Goal: Communication & Community: Answer question/provide support

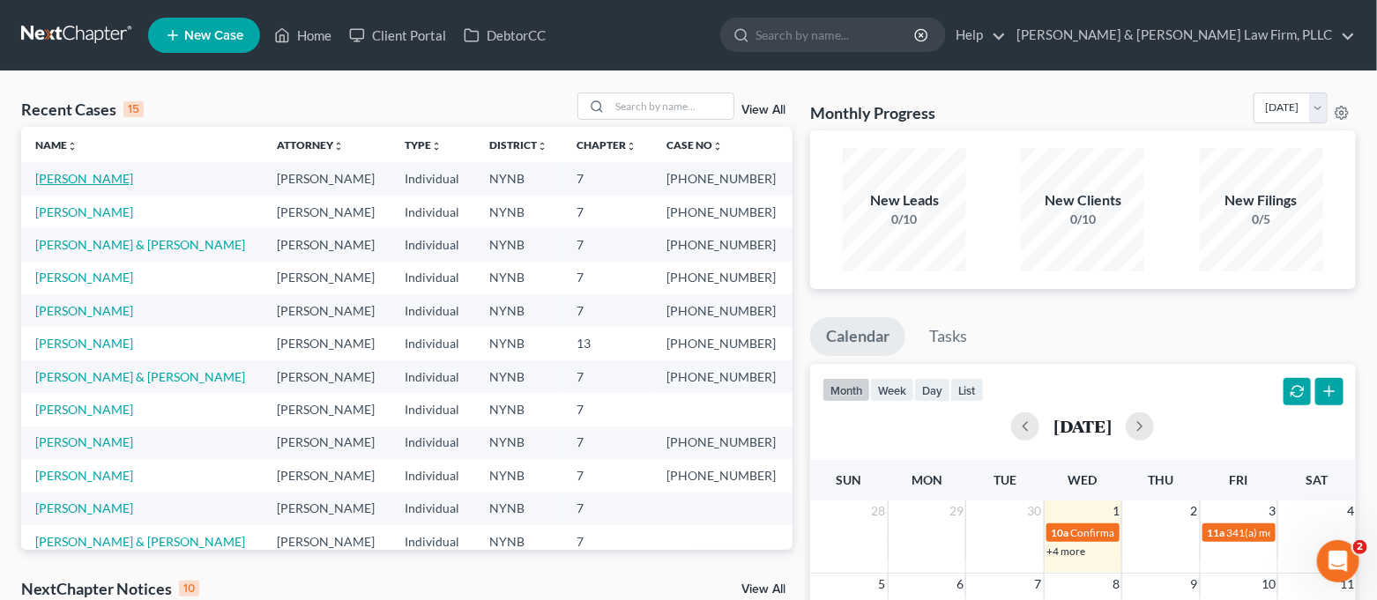
scroll to position [35, 0]
click at [64, 174] on link "[PERSON_NAME]" at bounding box center [84, 178] width 98 height 15
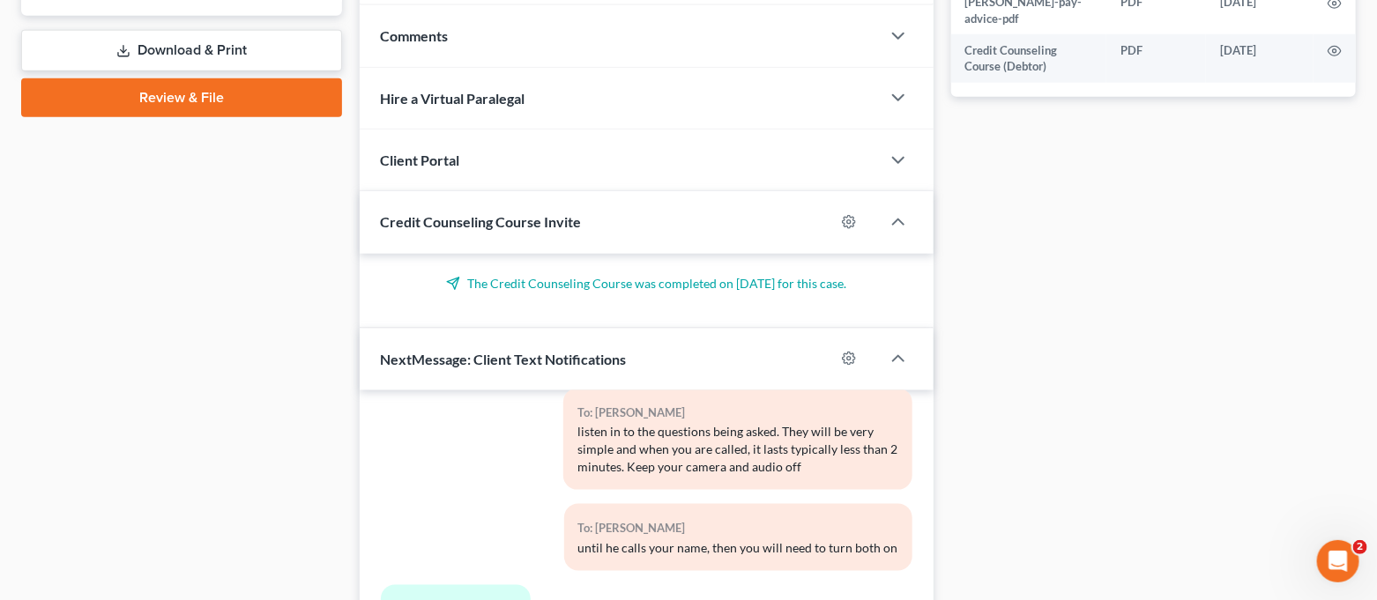
scroll to position [1035, 0]
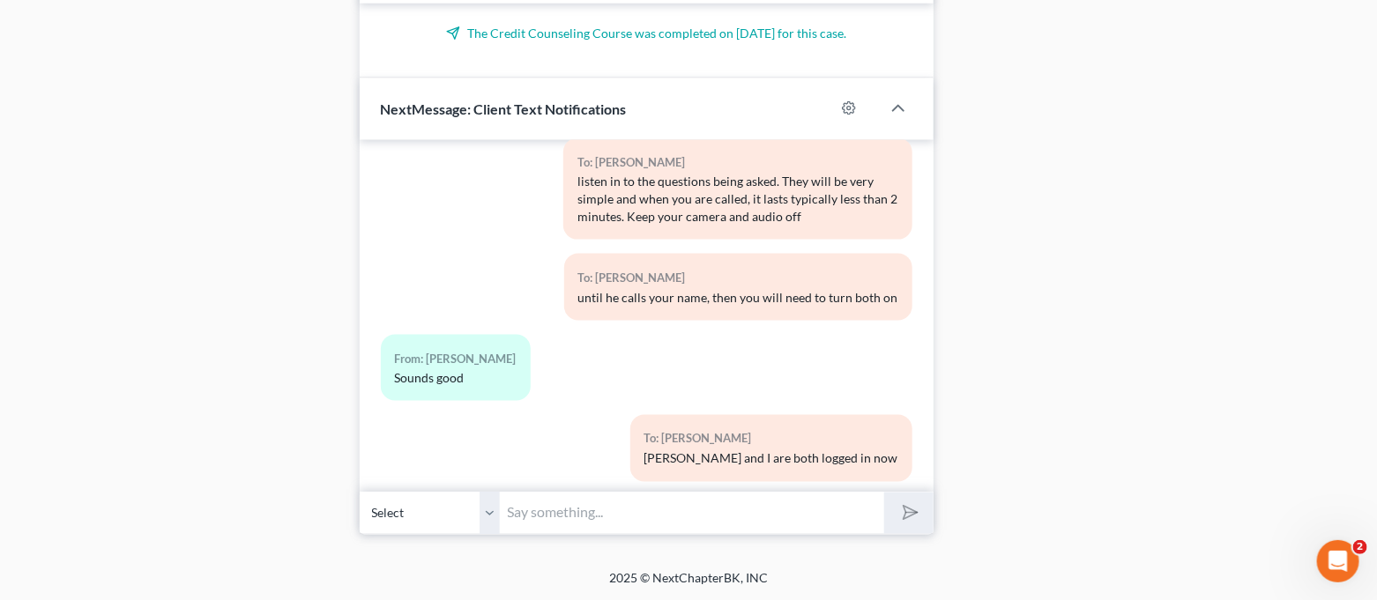
click at [695, 505] on input "text" at bounding box center [693, 513] width 384 height 43
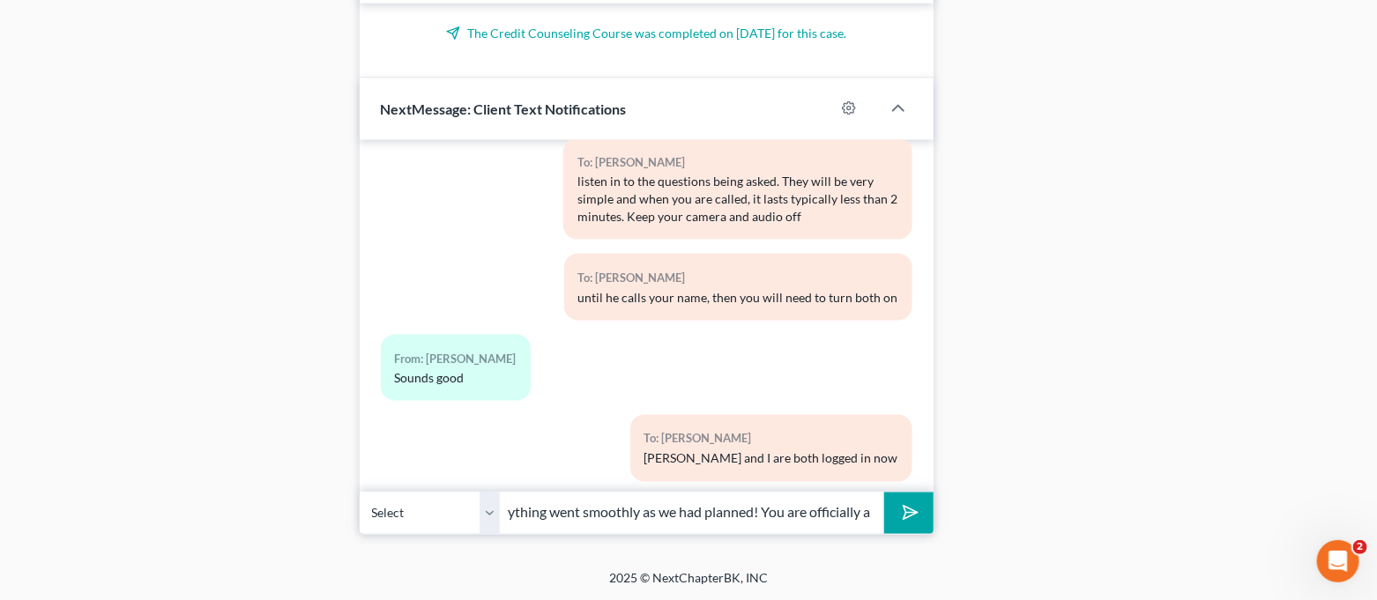
scroll to position [0, 32]
drag, startPoint x: 841, startPoint y: 513, endPoint x: 876, endPoint y: 514, distance: 35.3
click at [876, 514] on input "Everything went smoothly as we had planned! You are officially a" at bounding box center [693, 513] width 384 height 43
click at [870, 516] on input "Everything went smoothly as we had planned! You are officially a" at bounding box center [693, 513] width 384 height 43
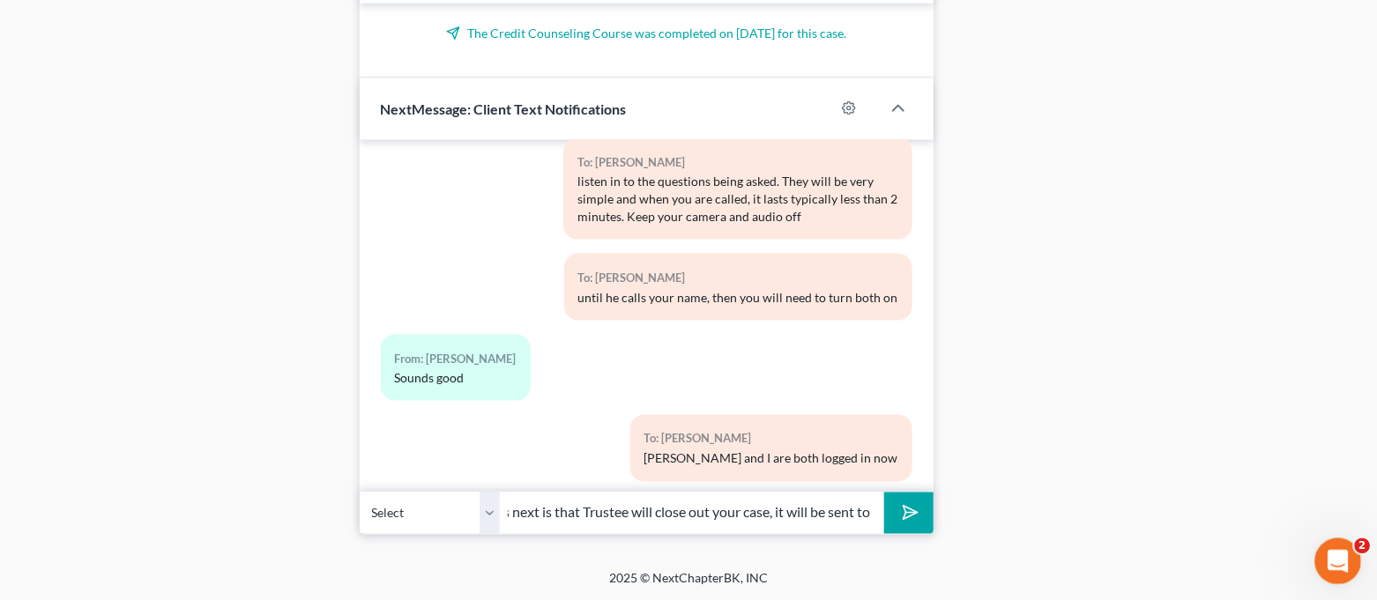
type input "Everything went smoothly as we had planned! You are officially all set with us.…"
click at [1317, 552] on div "Open Intercom Messenger" at bounding box center [1335, 559] width 58 height 58
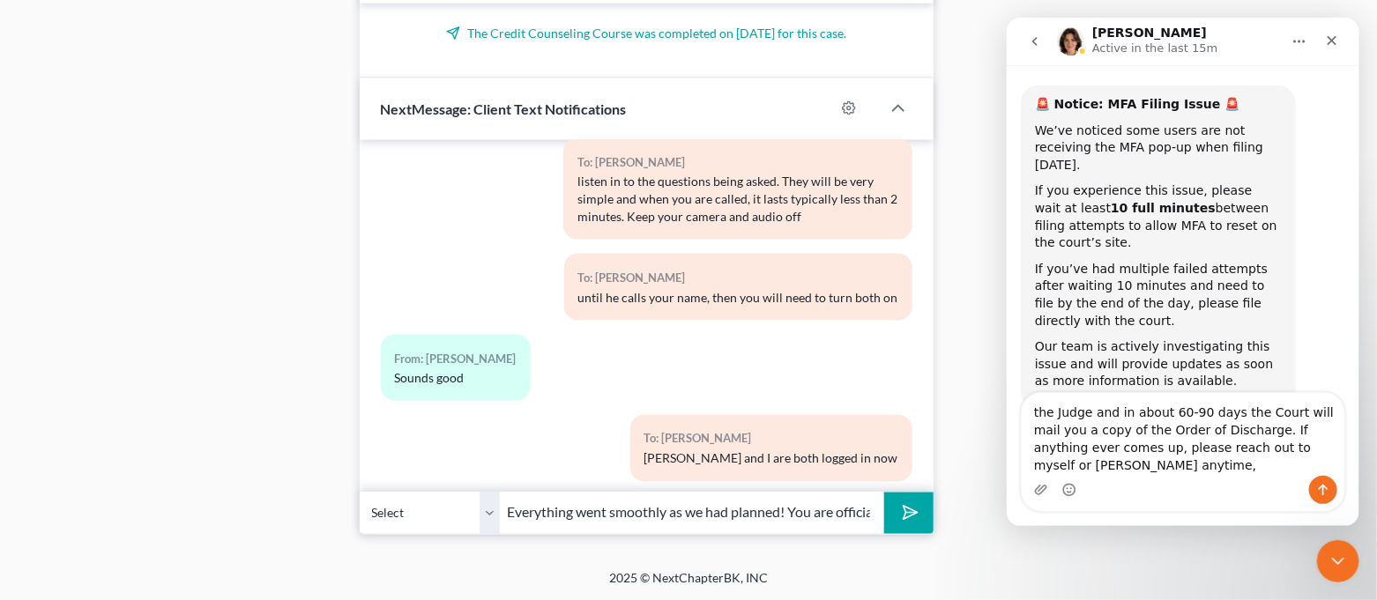
scroll to position [88, 0]
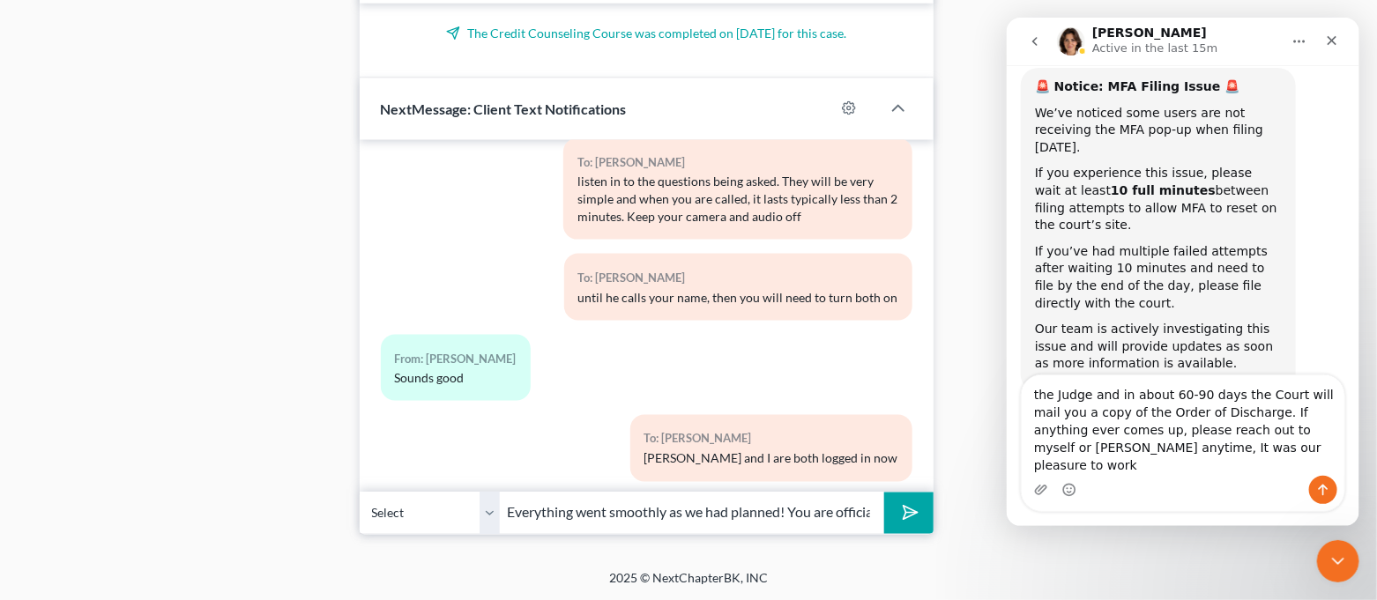
click at [1259, 467] on textarea "the Judge and in about 60-90 days the Court will mail you a copy of the Order o…" at bounding box center [1182, 425] width 323 height 100
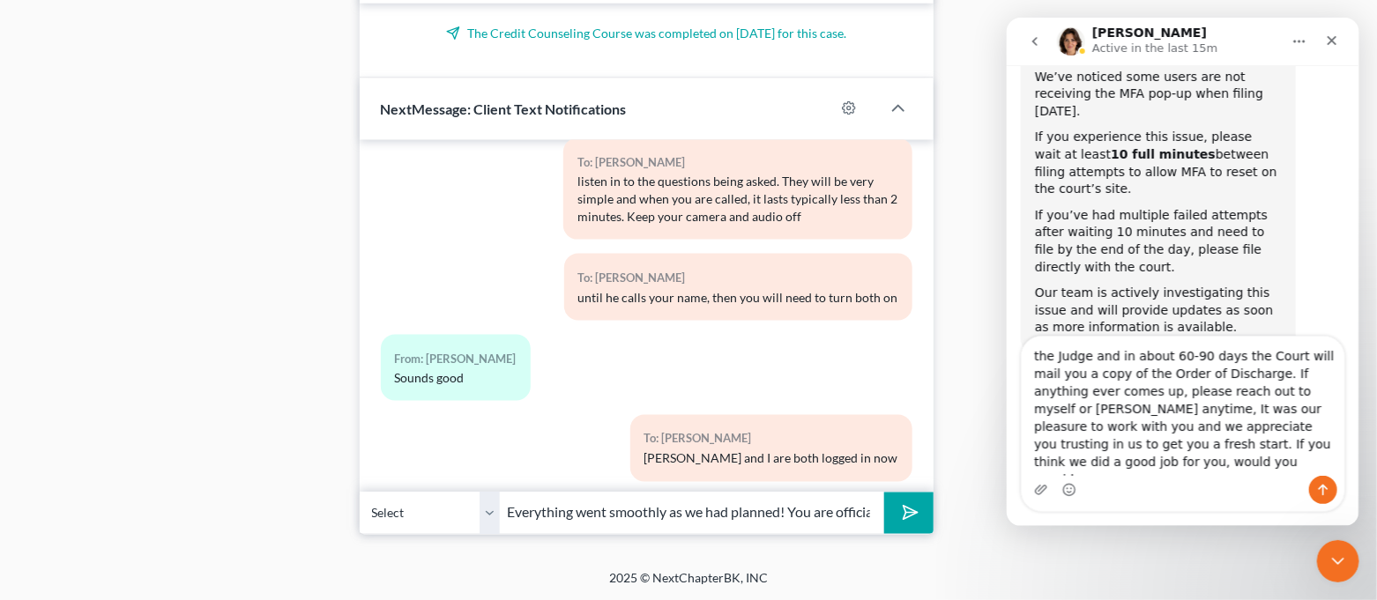
scroll to position [141, 0]
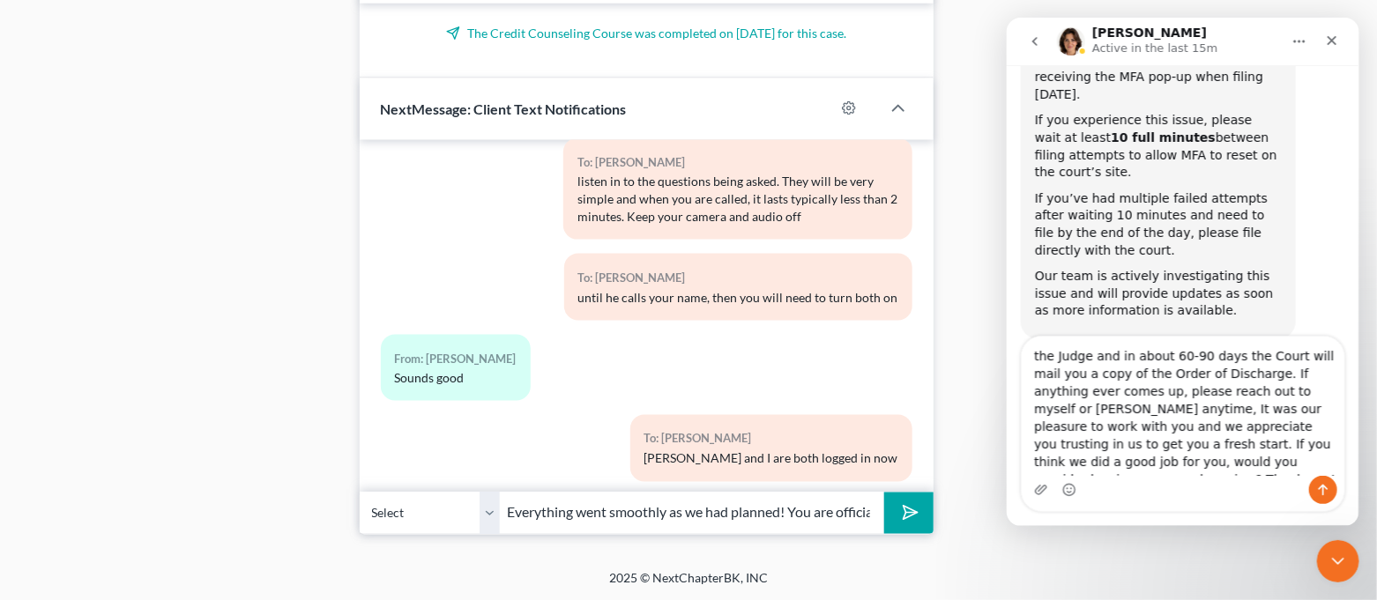
drag, startPoint x: 1029, startPoint y: 360, endPoint x: 1080, endPoint y: 419, distance: 78.2
click at [1080, 419] on textarea "the Judge and in about 60-90 days the Court will mail you a copy of the Order o…" at bounding box center [1182, 406] width 323 height 139
type textarea "the Judge and in about 60-90 days the Court will mail you a copy of the Order o…"
click at [908, 516] on polygon "submit" at bounding box center [907, 513] width 21 height 21
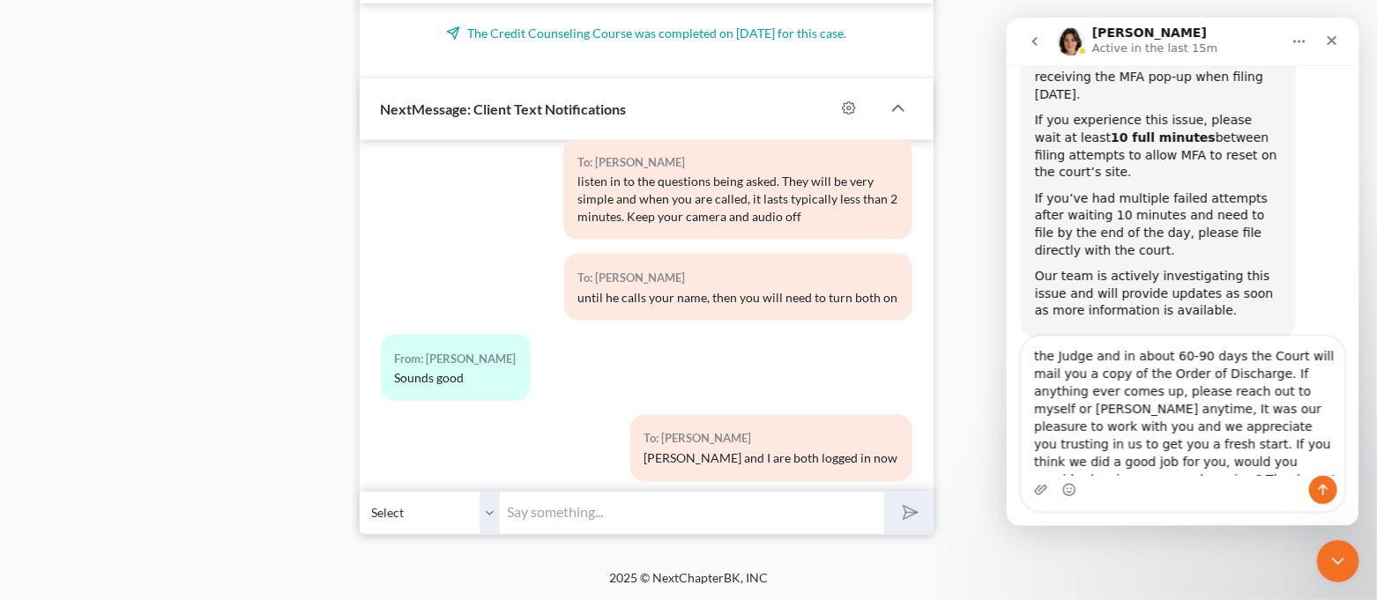
scroll to position [10572, 0]
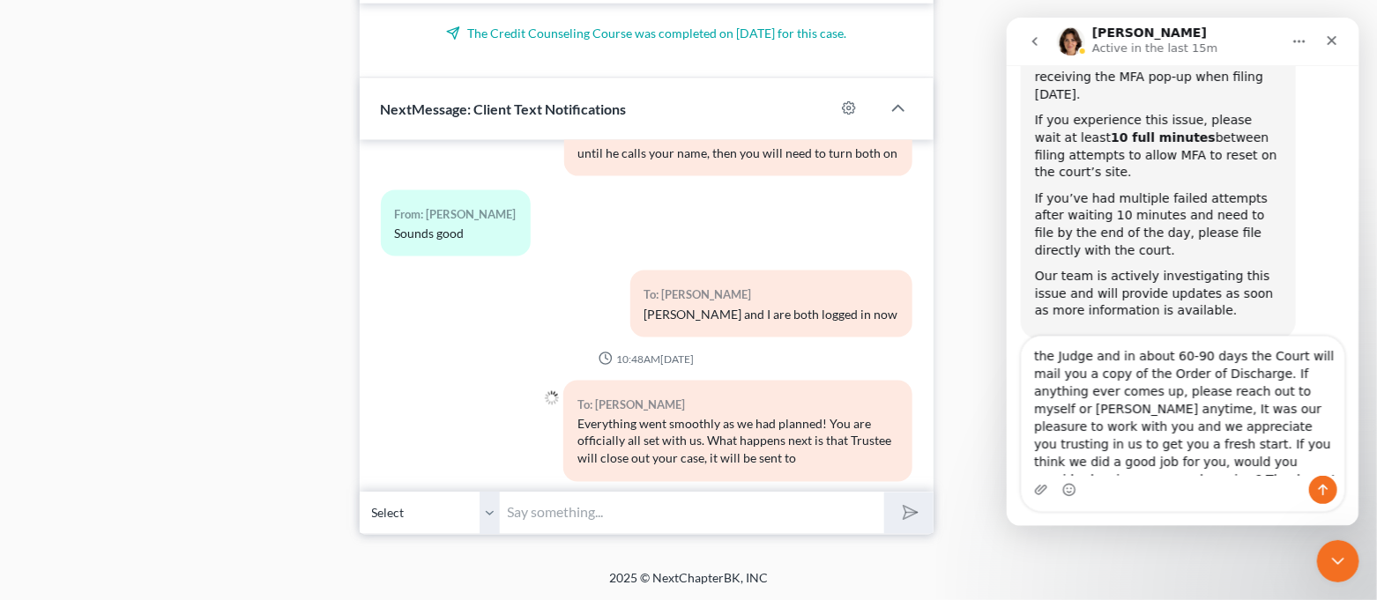
paste input "the Judge and in about 60-90 days the Court will mail you a copy of the Order o…"
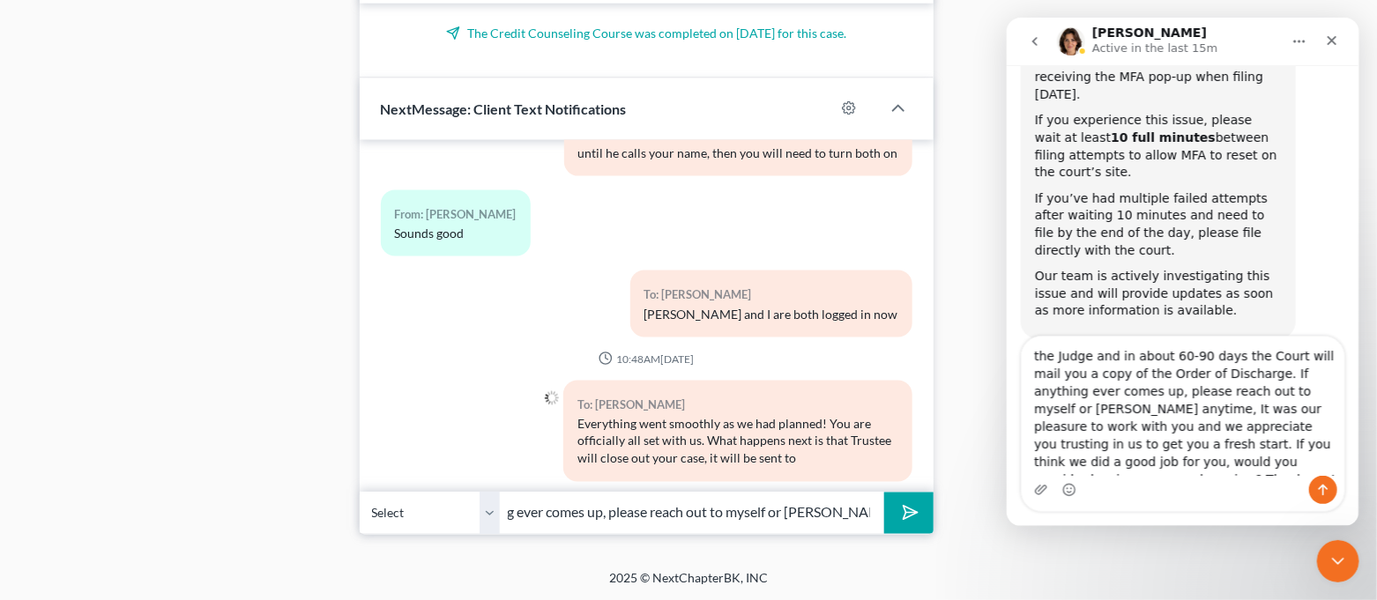
drag, startPoint x: 874, startPoint y: 511, endPoint x: 847, endPoint y: 516, distance: 27.8
click at [847, 516] on input "the Judge and in about 60-90 days the Court will mail you a copy of the Order o…" at bounding box center [693, 513] width 384 height 43
type input "the Judge and in about 60-90 days the Court will mail you a copy of the Order o…"
click at [901, 508] on icon "submit" at bounding box center [906, 513] width 25 height 25
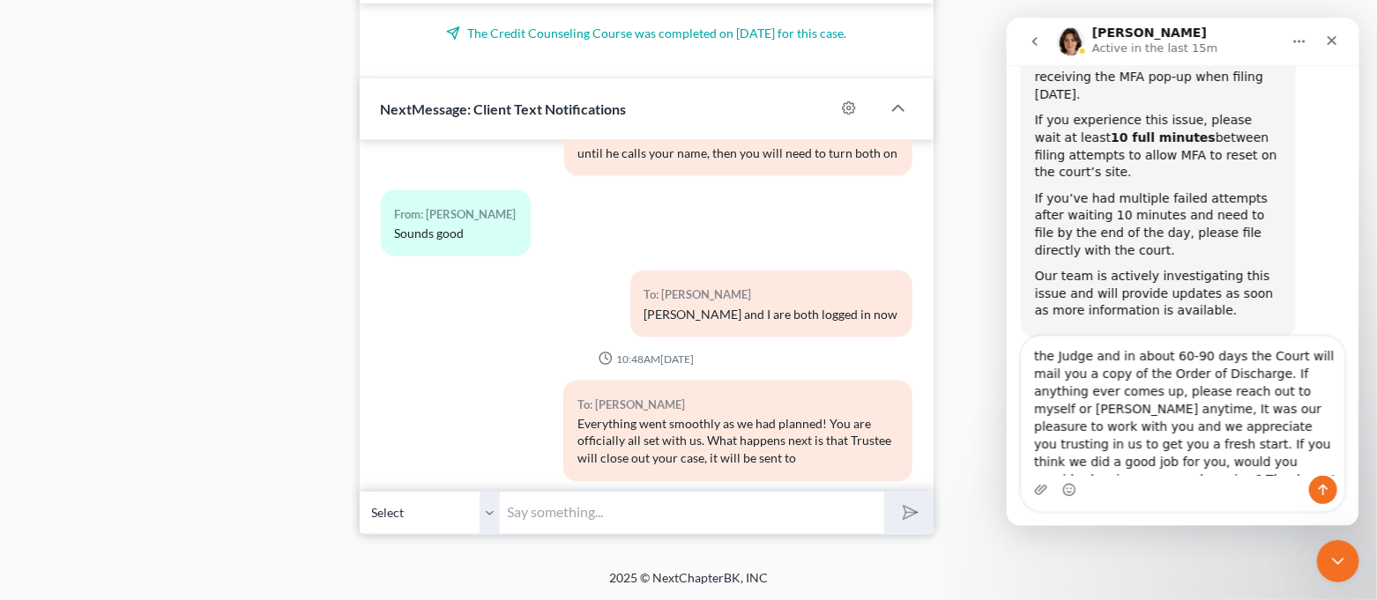
scroll to position [10687, 0]
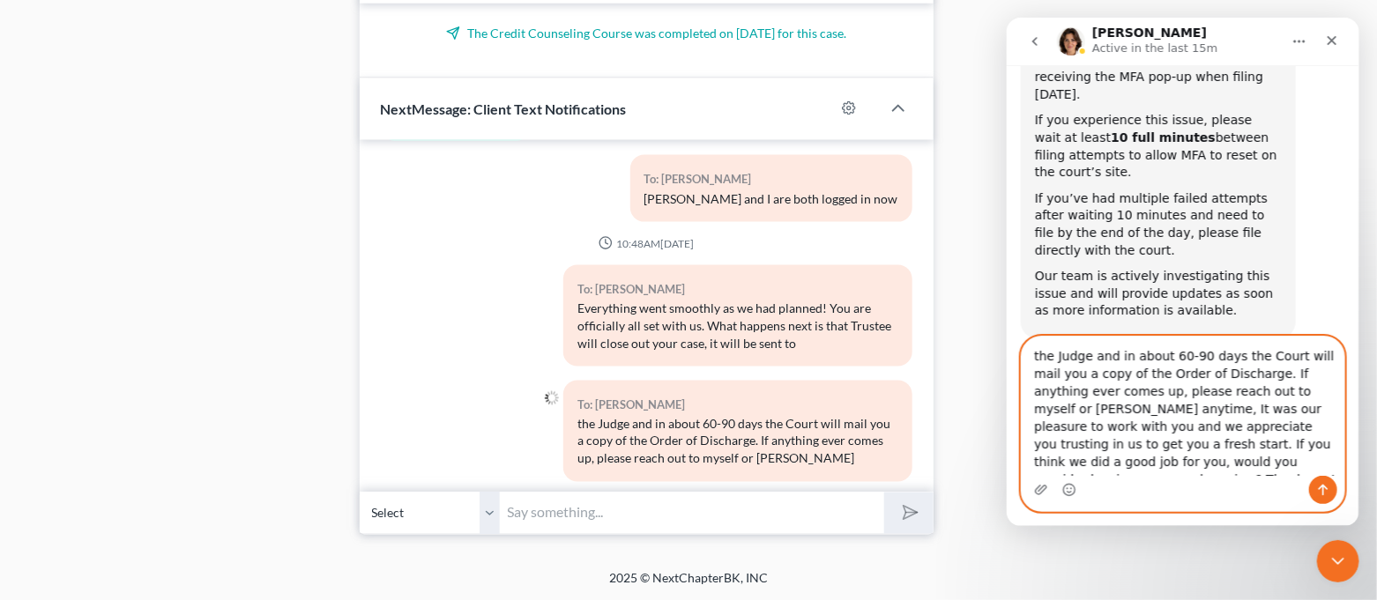
click at [1042, 411] on textarea "the Judge and in about 60-90 days the Court will mail you a copy of the Order o…" at bounding box center [1182, 406] width 323 height 139
drag, startPoint x: 1031, startPoint y: 412, endPoint x: 1316, endPoint y: 434, distance: 285.4
click at [1316, 434] on textarea "the Judge and in about 60-90 days the Court will mail you a copy of the Order o…" at bounding box center [1182, 406] width 323 height 139
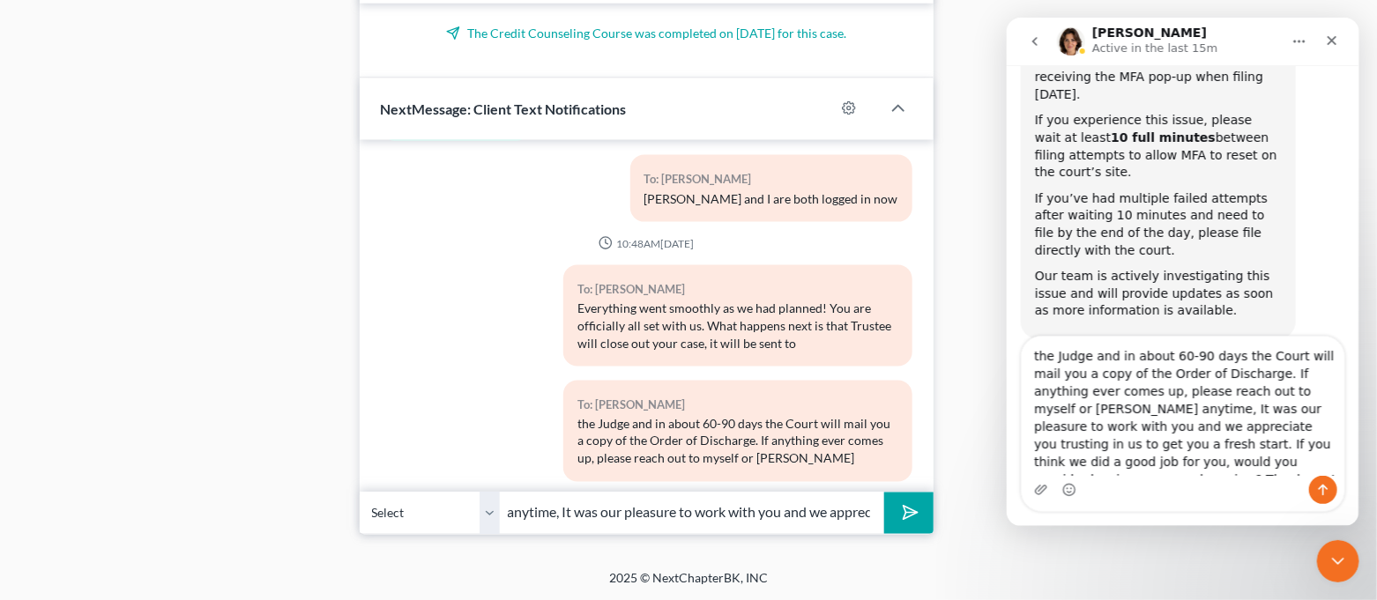
scroll to position [0, 281]
type input "anytime, It was our pleasure to work with you and we appreciate you trusting in…"
click at [910, 516] on icon "submit" at bounding box center [906, 513] width 25 height 25
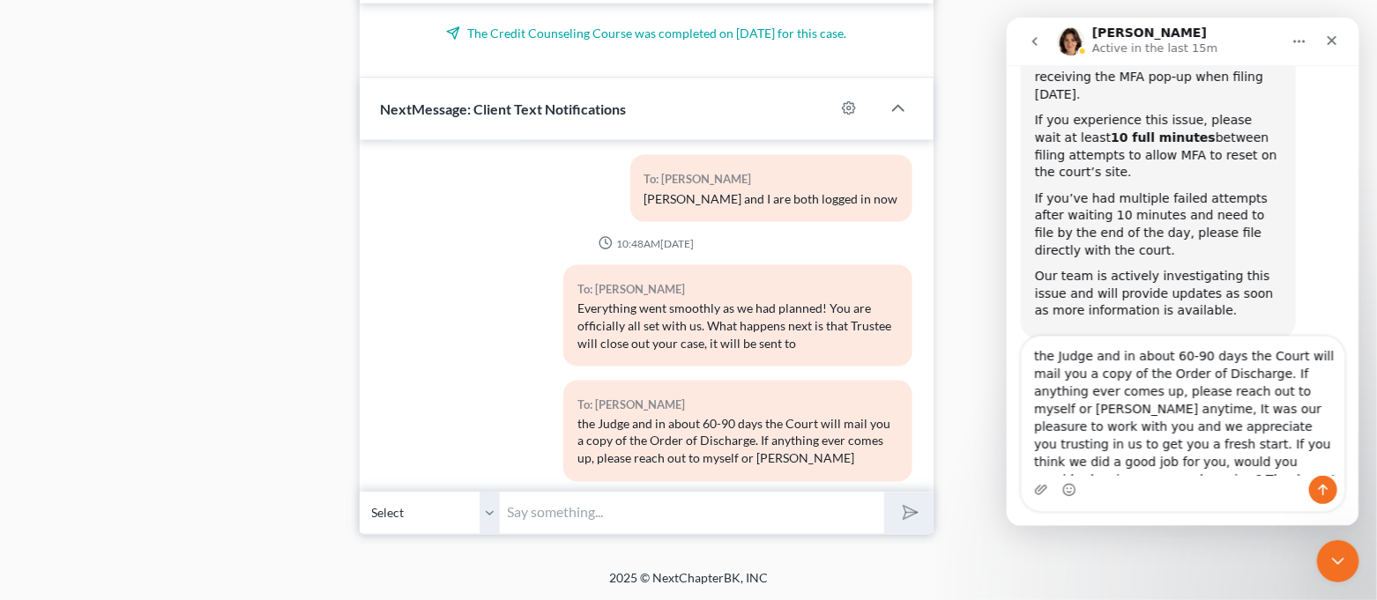
scroll to position [10786, 0]
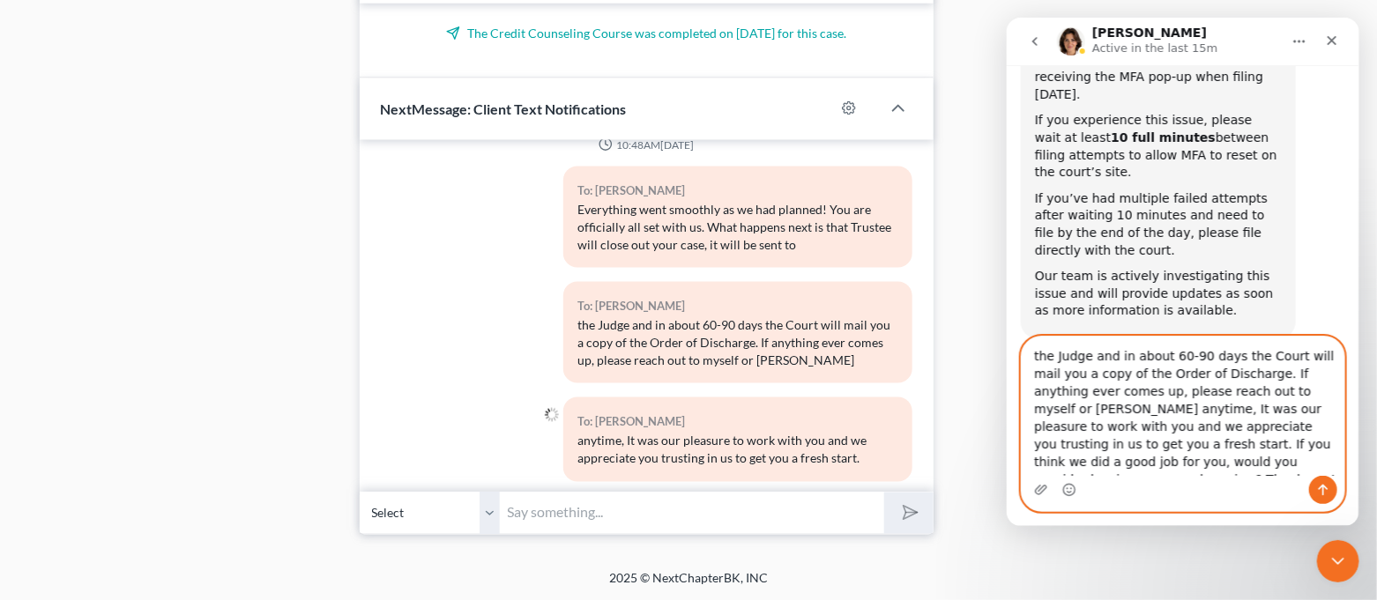
click at [1321, 427] on textarea "the Judge and in about 60-90 days the Court will mail you a copy of the Order o…" at bounding box center [1182, 406] width 323 height 139
drag, startPoint x: 1320, startPoint y: 427, endPoint x: 1314, endPoint y: 478, distance: 50.6
click at [1314, 478] on div "the Judge and in about 60-90 days the Court will mail you a copy of the Order o…" at bounding box center [1182, 424] width 323 height 174
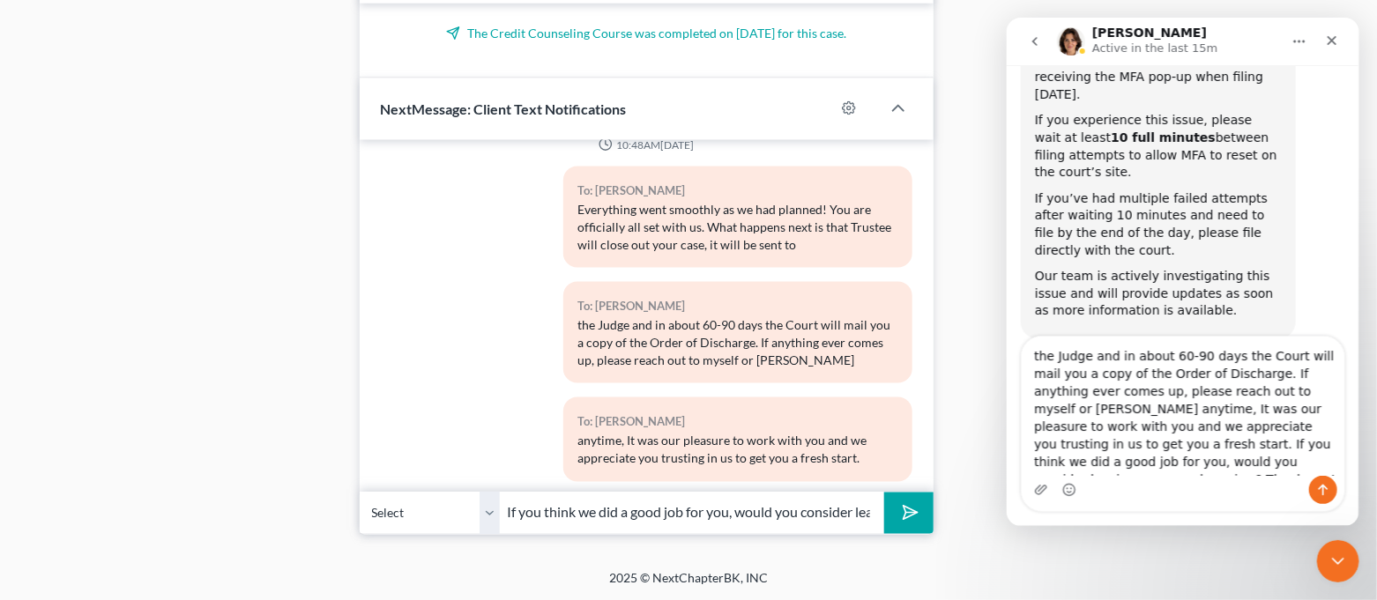
scroll to position [0, 226]
type input "If you think we did a good job for you, would you consider leaving us a google …"
click at [921, 520] on button "submit" at bounding box center [908, 513] width 48 height 41
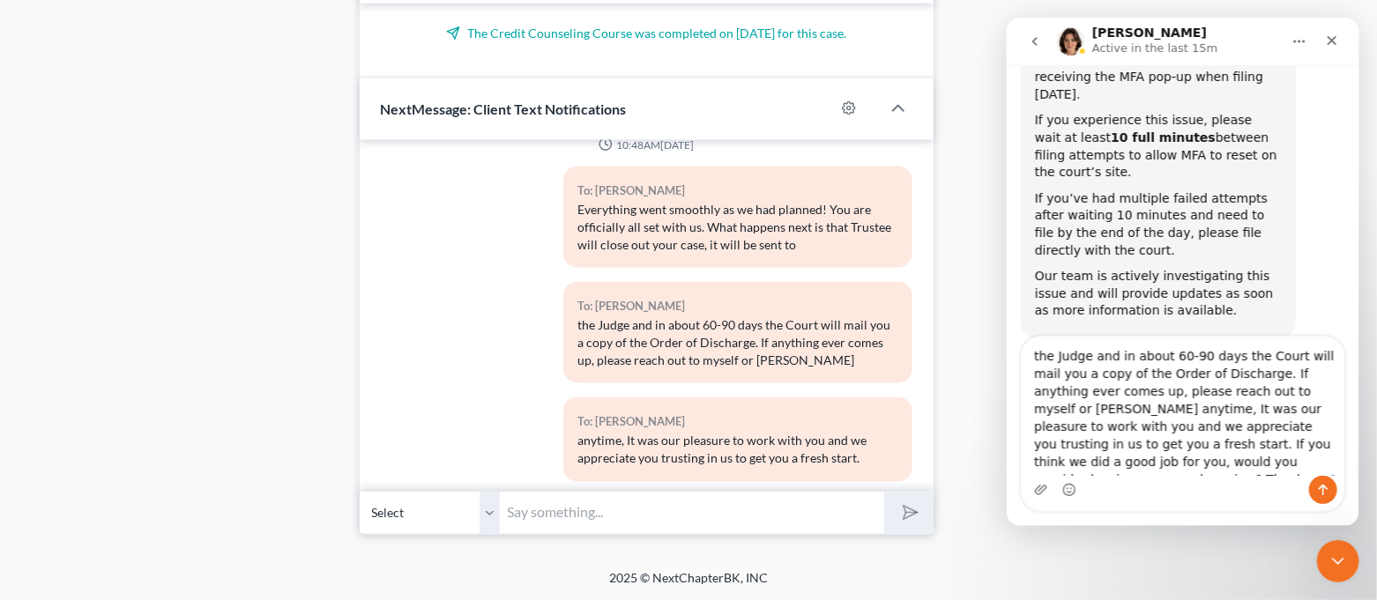
scroll to position [10883, 0]
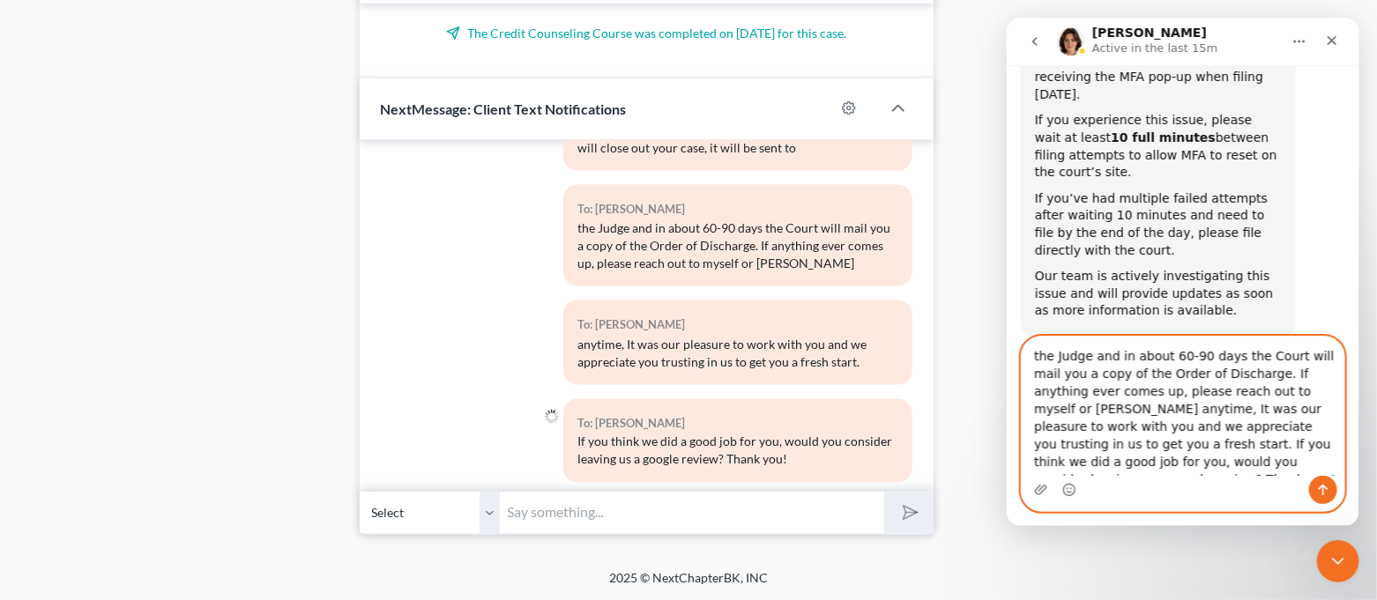
click at [1221, 461] on textarea "the Judge and in about 60-90 days the Court will mail you a copy of the Order o…" at bounding box center [1182, 406] width 323 height 139
drag, startPoint x: 1300, startPoint y: 467, endPoint x: 1011, endPoint y: 351, distance: 311.6
click at [1011, 351] on div "the Judge and in about 60-90 days the Court will mail you a copy of the Order o…" at bounding box center [1182, 424] width 353 height 176
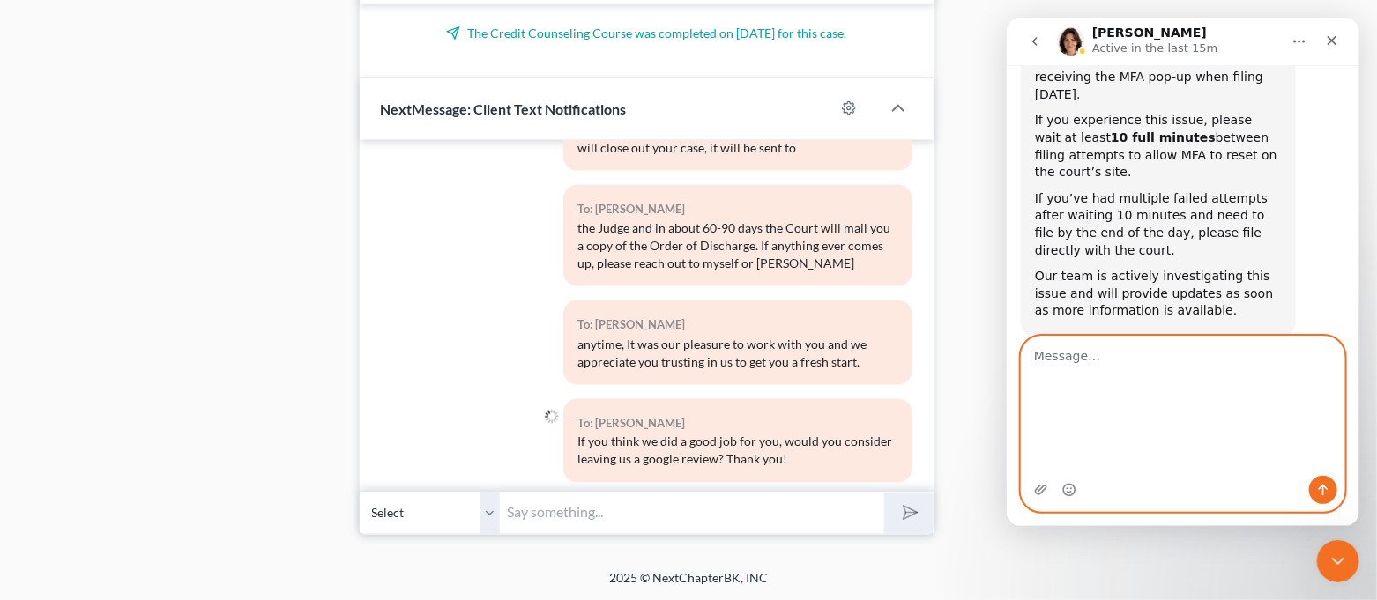
scroll to position [35, 0]
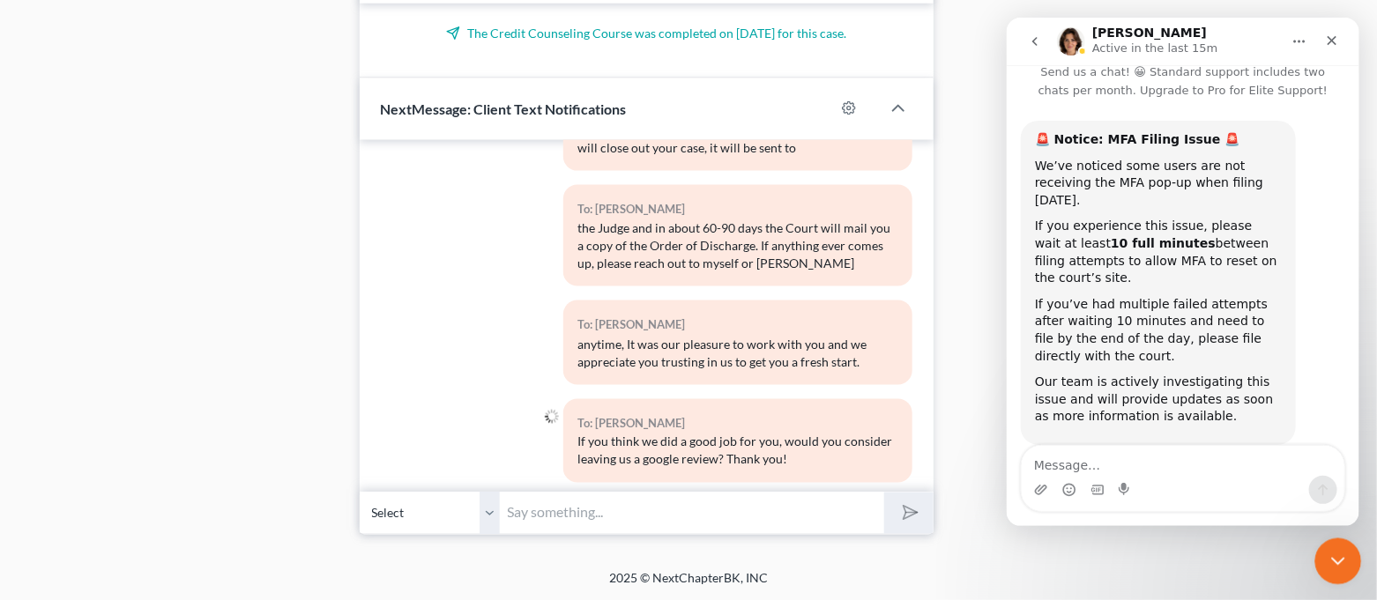
click at [1329, 550] on icon "Close Intercom Messenger" at bounding box center [1335, 558] width 21 height 21
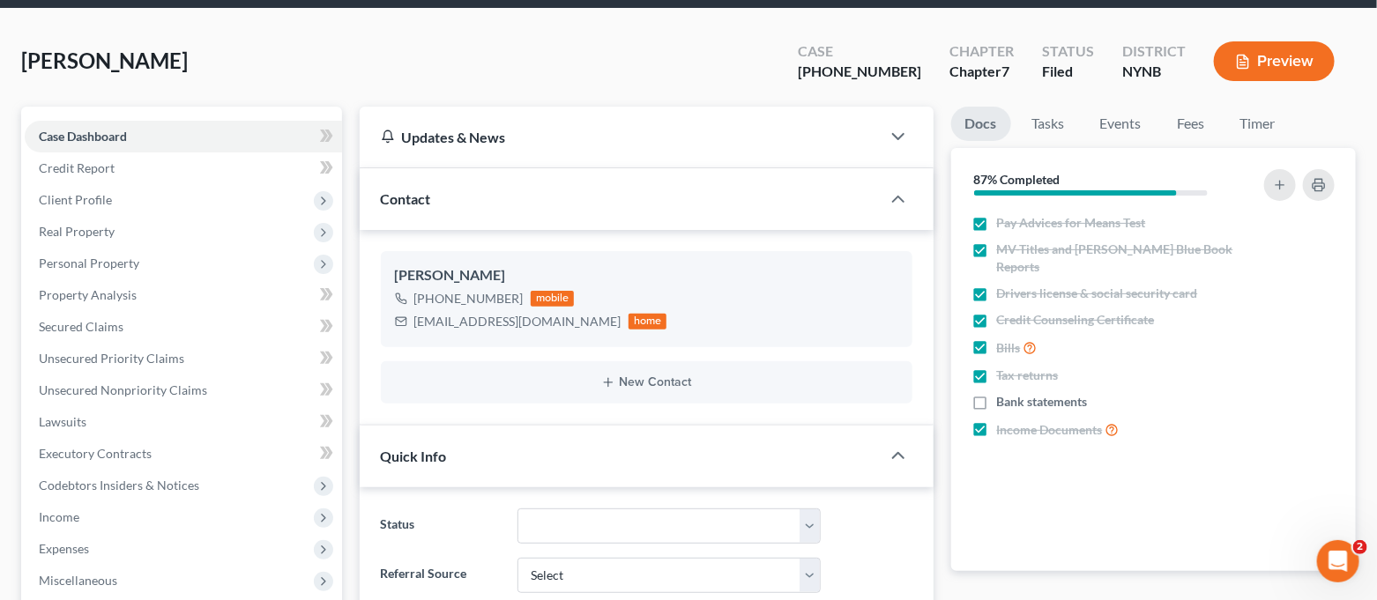
scroll to position [0, 0]
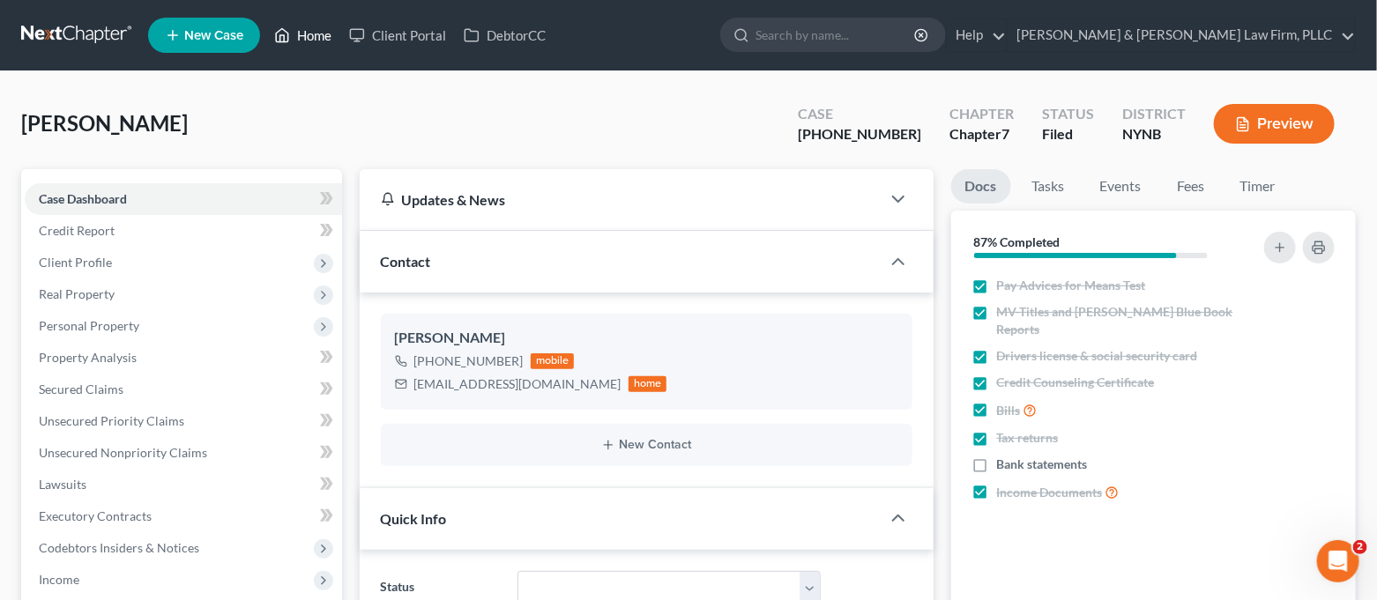
click at [290, 34] on icon at bounding box center [282, 35] width 16 height 21
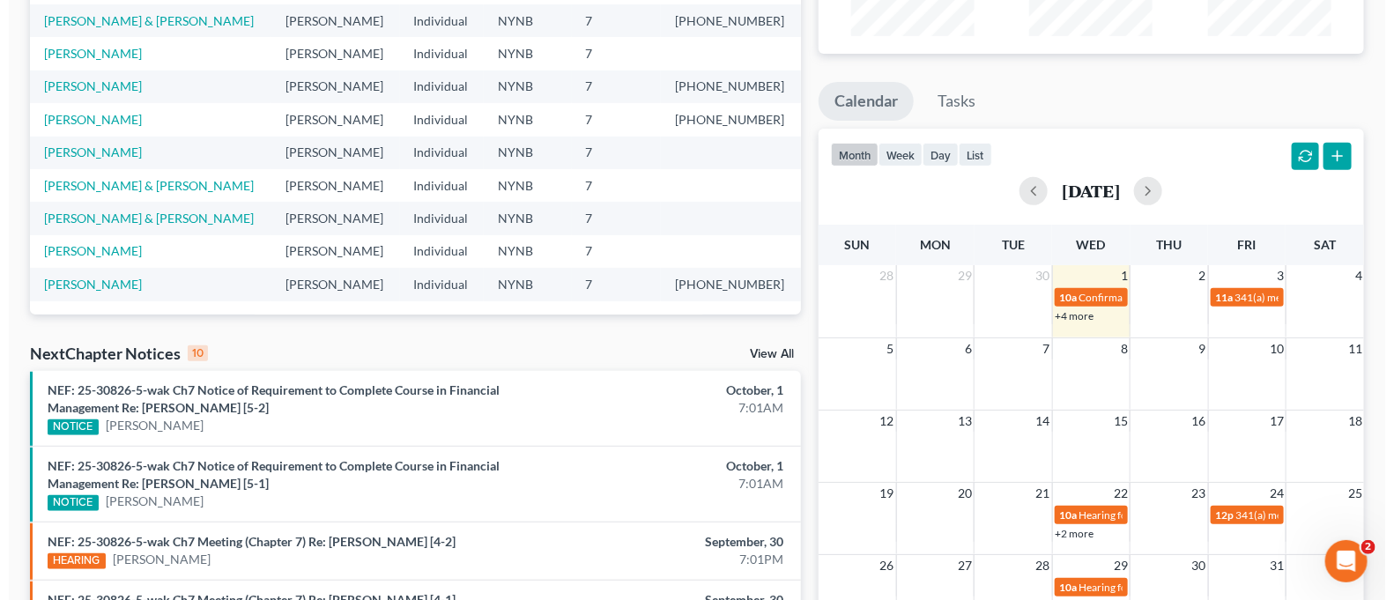
scroll to position [352, 0]
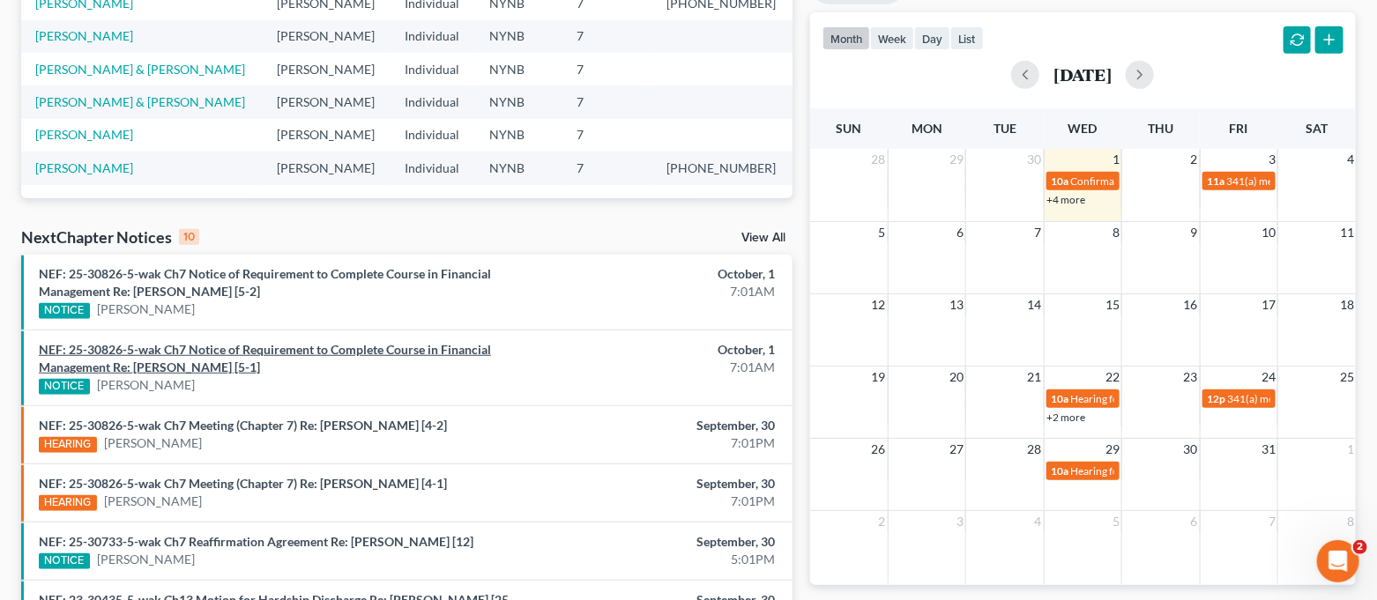
click at [338, 353] on link "NEF: 25-30826-5-wak Ch7 Notice of Requirement to Complete Course in Financial M…" at bounding box center [265, 358] width 452 height 33
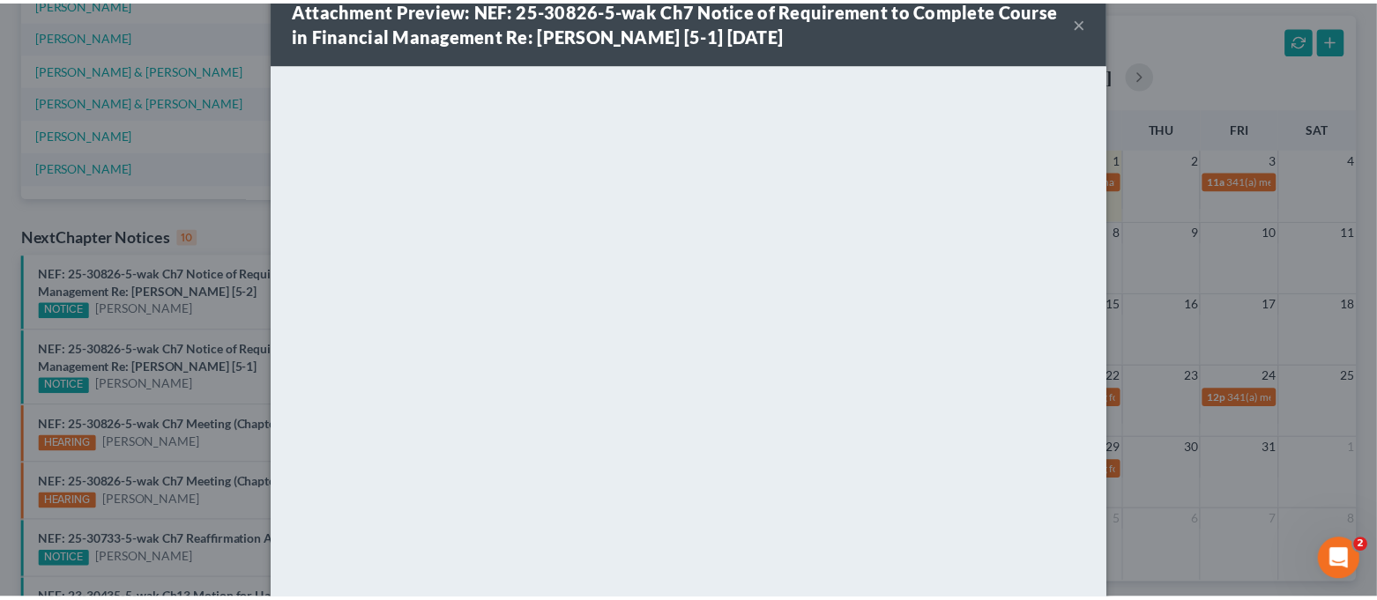
scroll to position [0, 0]
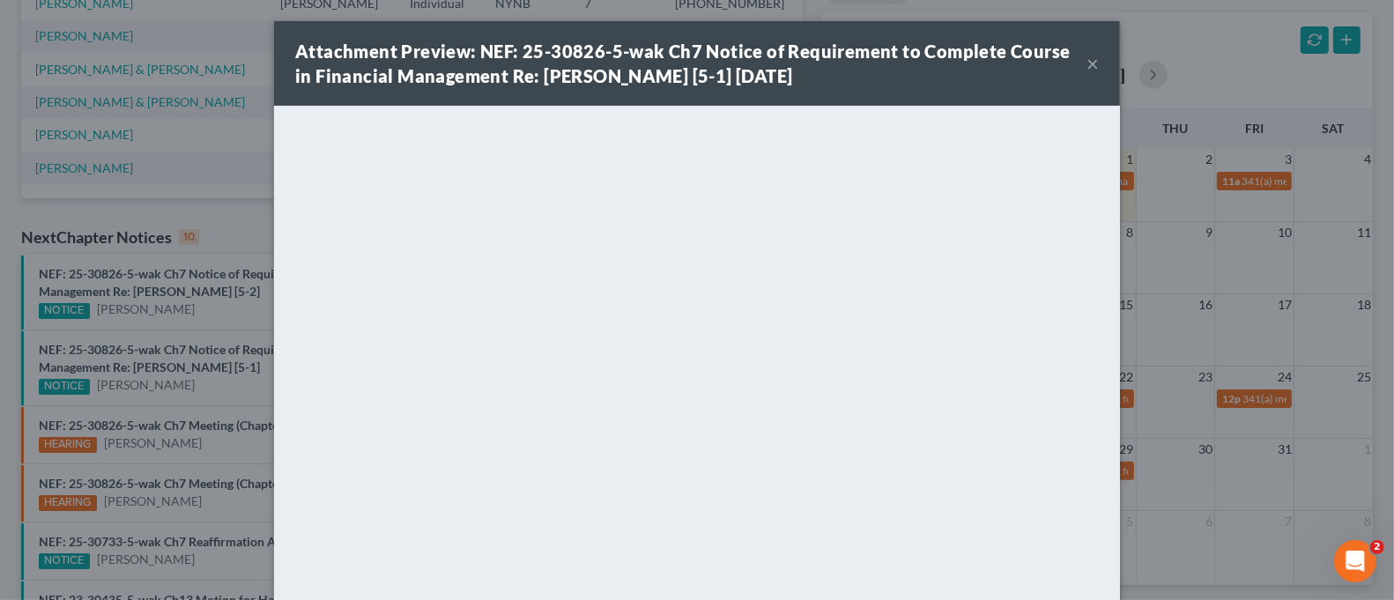
click at [1087, 62] on button "×" at bounding box center [1093, 63] width 12 height 21
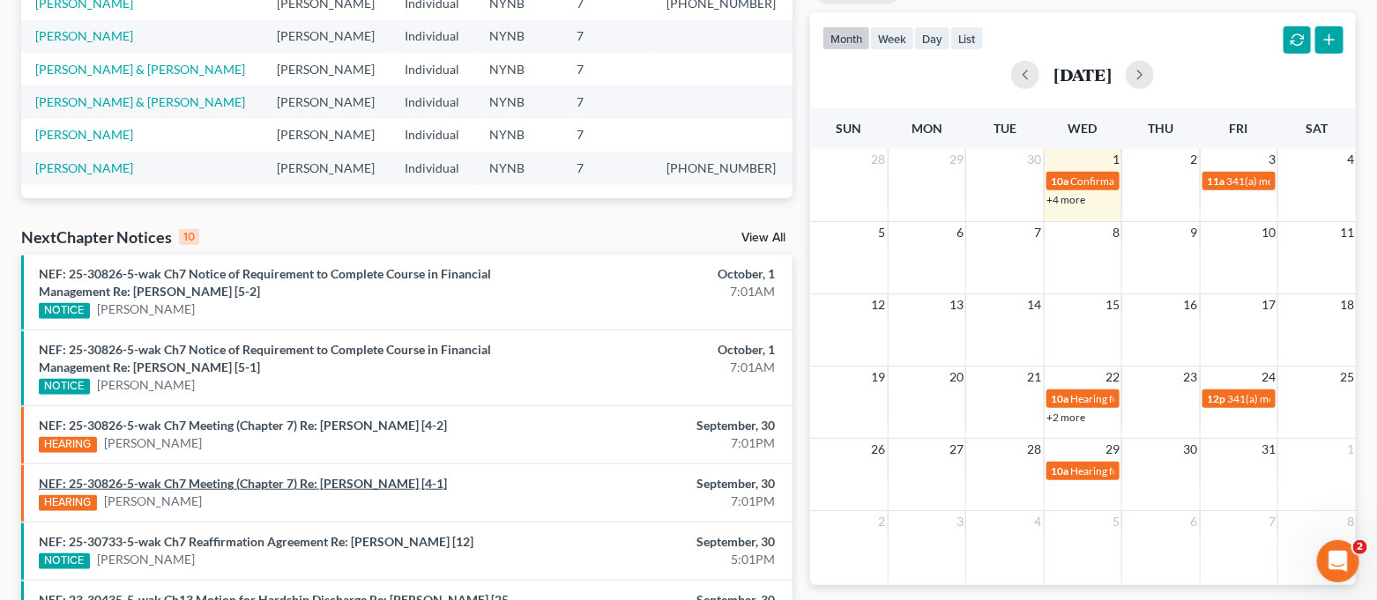
click at [334, 484] on link "NEF: 25-30826-5-wak Ch7 Meeting (Chapter 7) Re: [PERSON_NAME] [4-1]" at bounding box center [243, 483] width 408 height 15
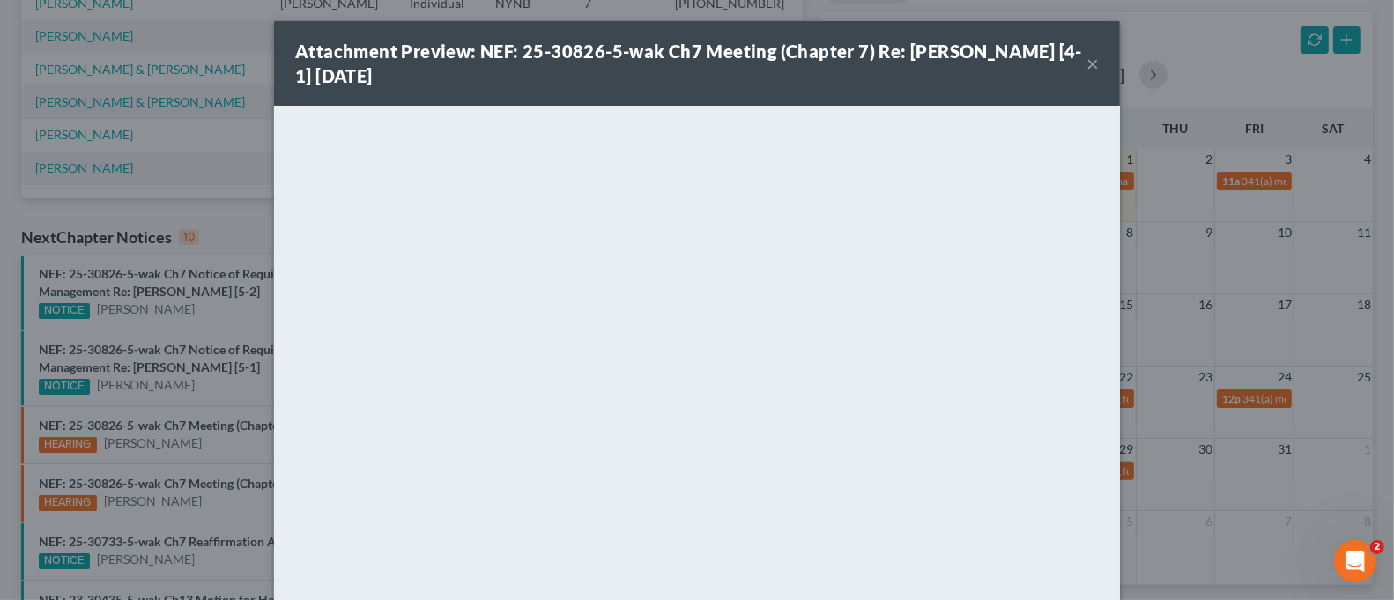
click at [1087, 68] on button "×" at bounding box center [1093, 63] width 12 height 21
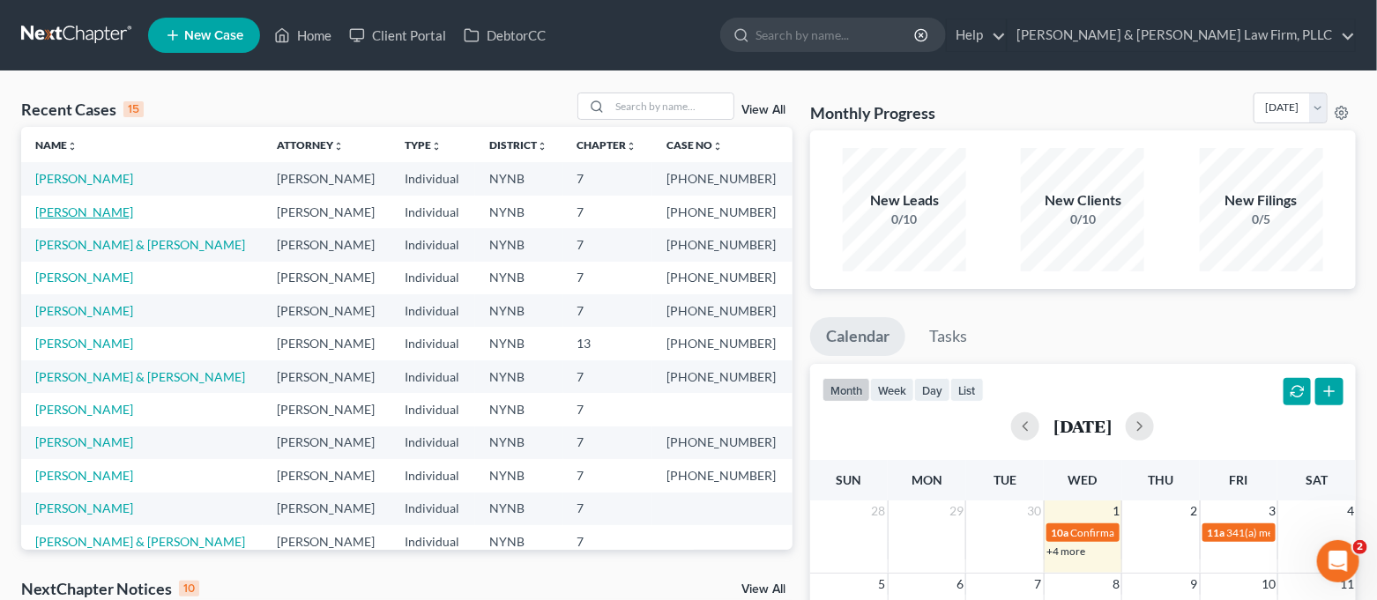
click at [81, 212] on link "[PERSON_NAME]" at bounding box center [84, 211] width 98 height 15
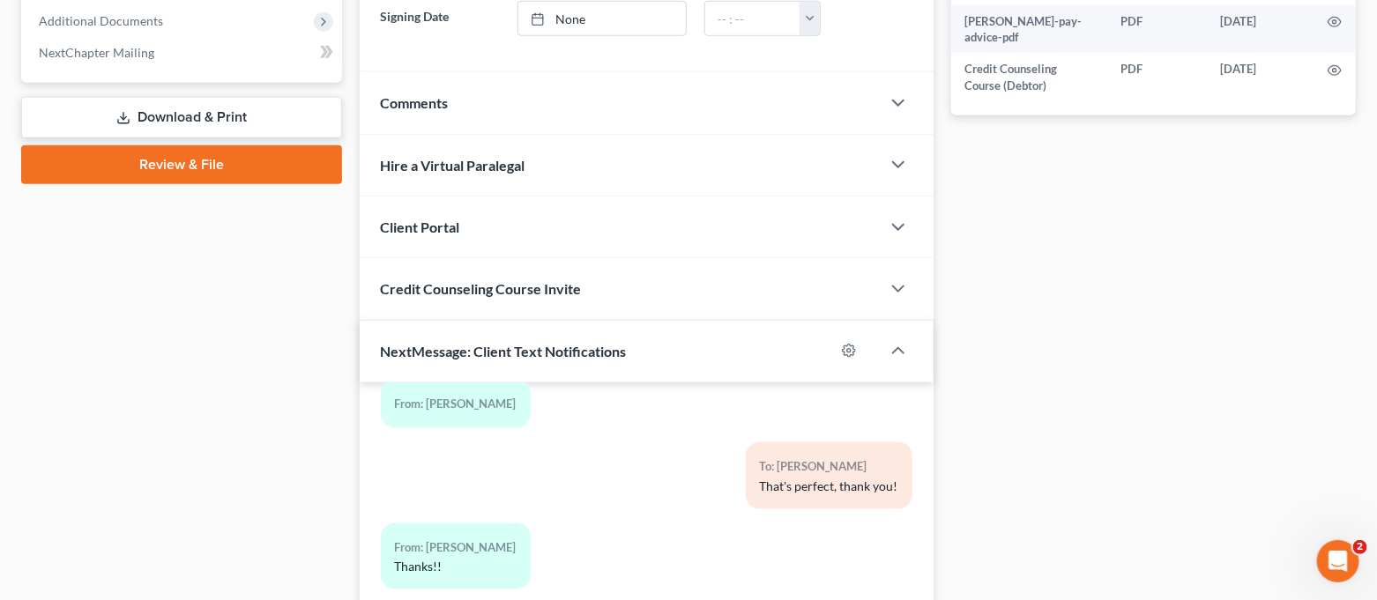
scroll to position [960, 0]
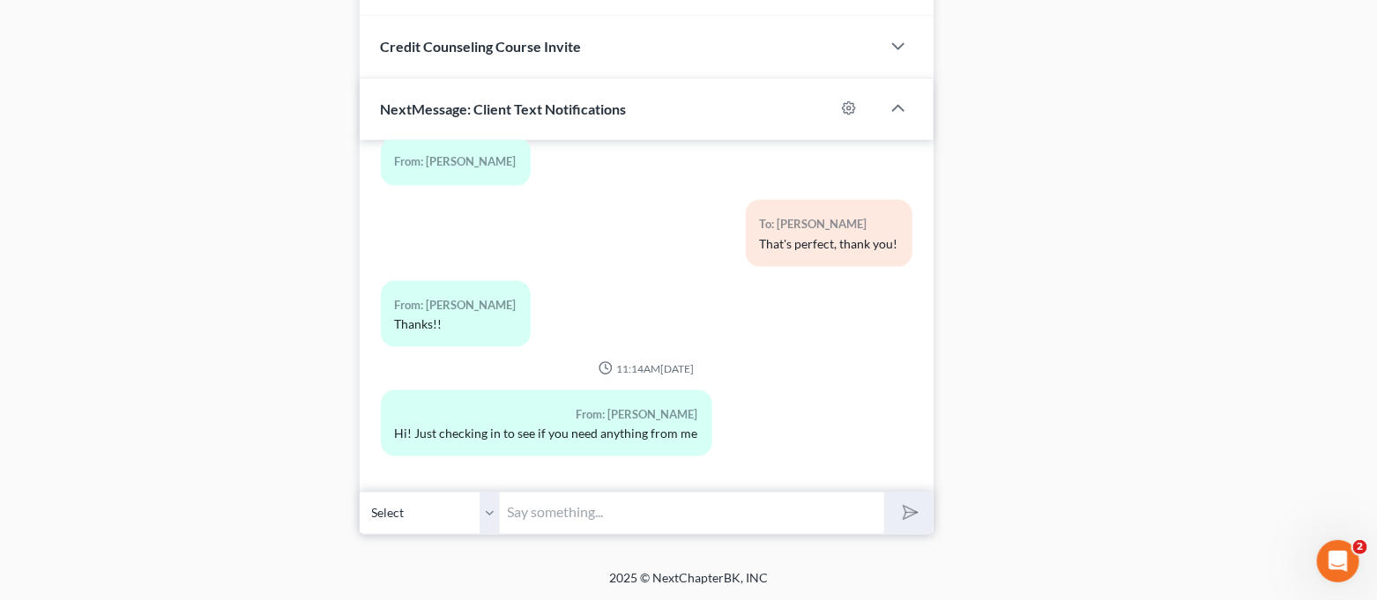
click at [643, 507] on input "text" at bounding box center [693, 513] width 384 height 43
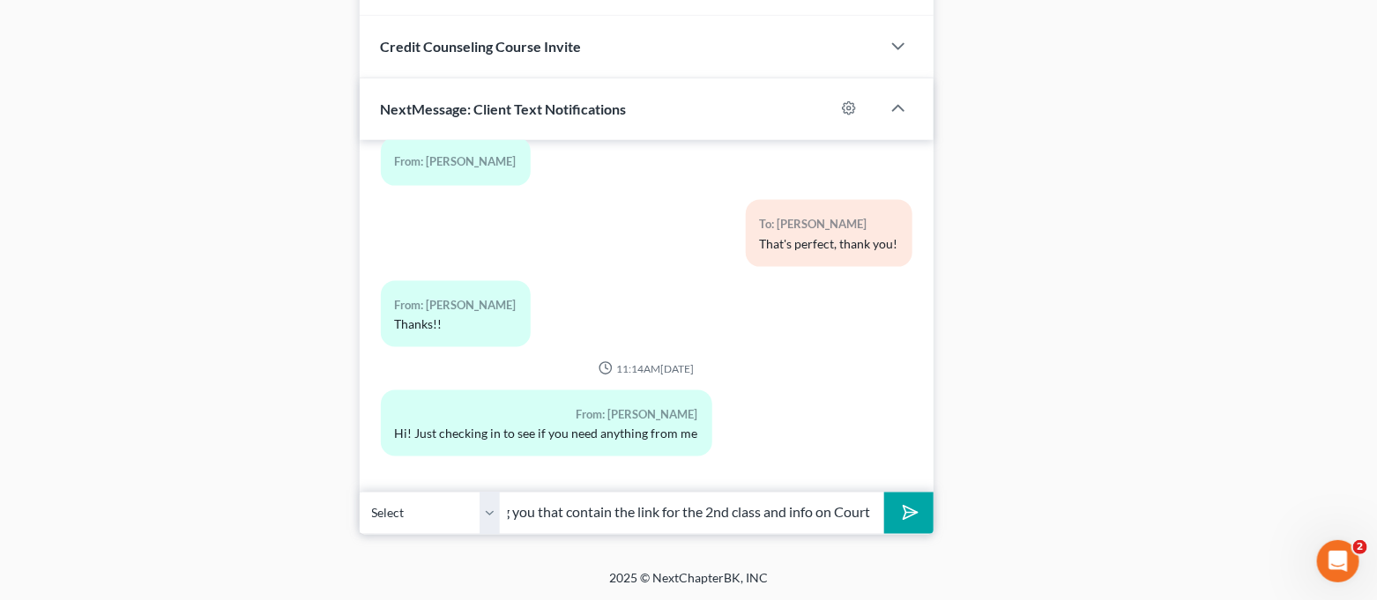
scroll to position [0, 538]
type input "We got your case filed [DATE]! I am actually working on an email that I will be…"
click at [884, 493] on button "submit" at bounding box center [908, 513] width 48 height 41
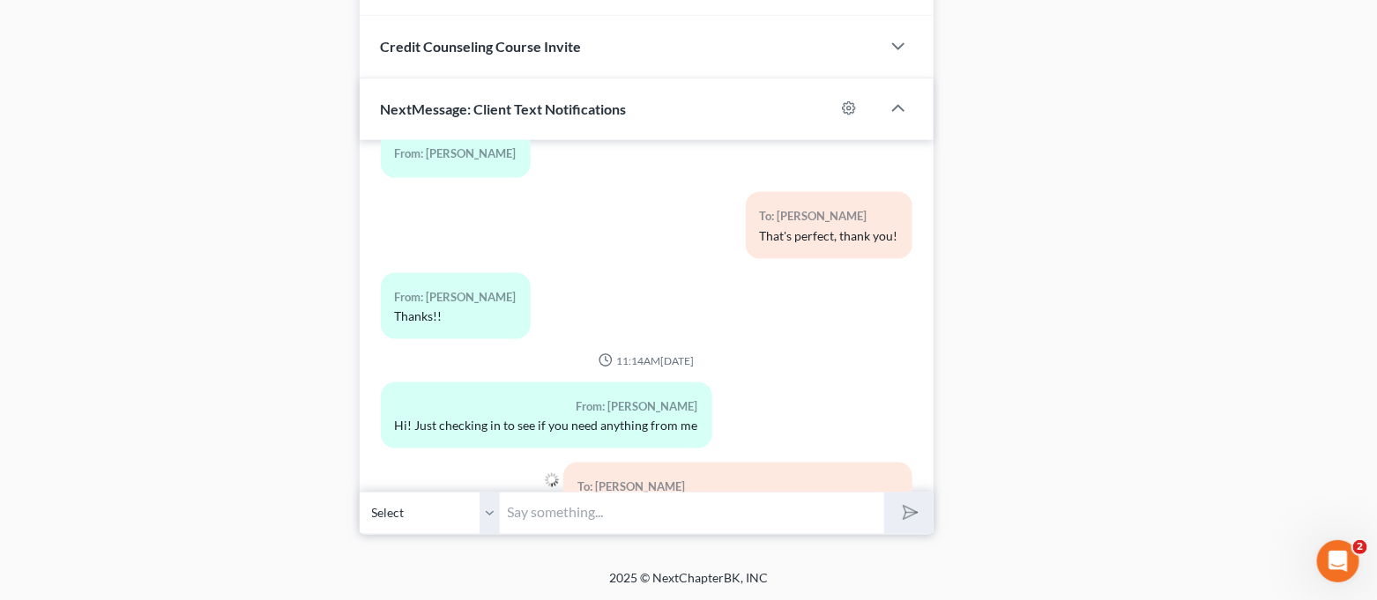
scroll to position [12331, 0]
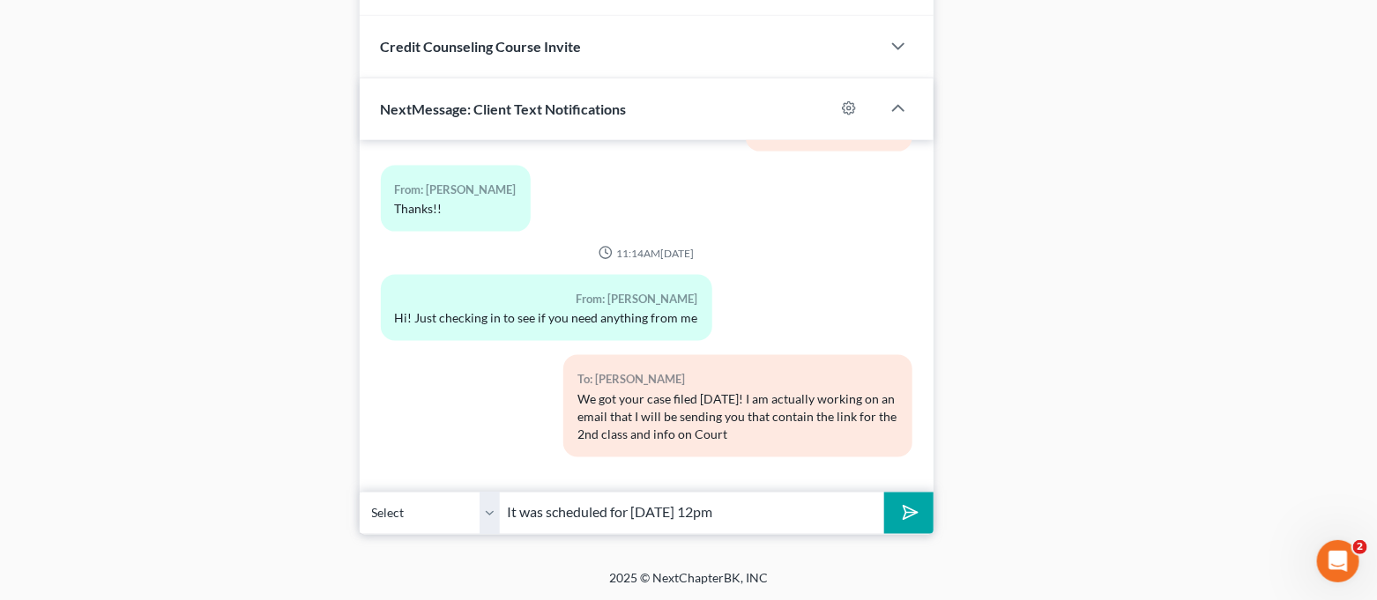
type input "It was scheduled for [DATE] 12pm"
click at [907, 523] on icon "submit" at bounding box center [906, 513] width 25 height 25
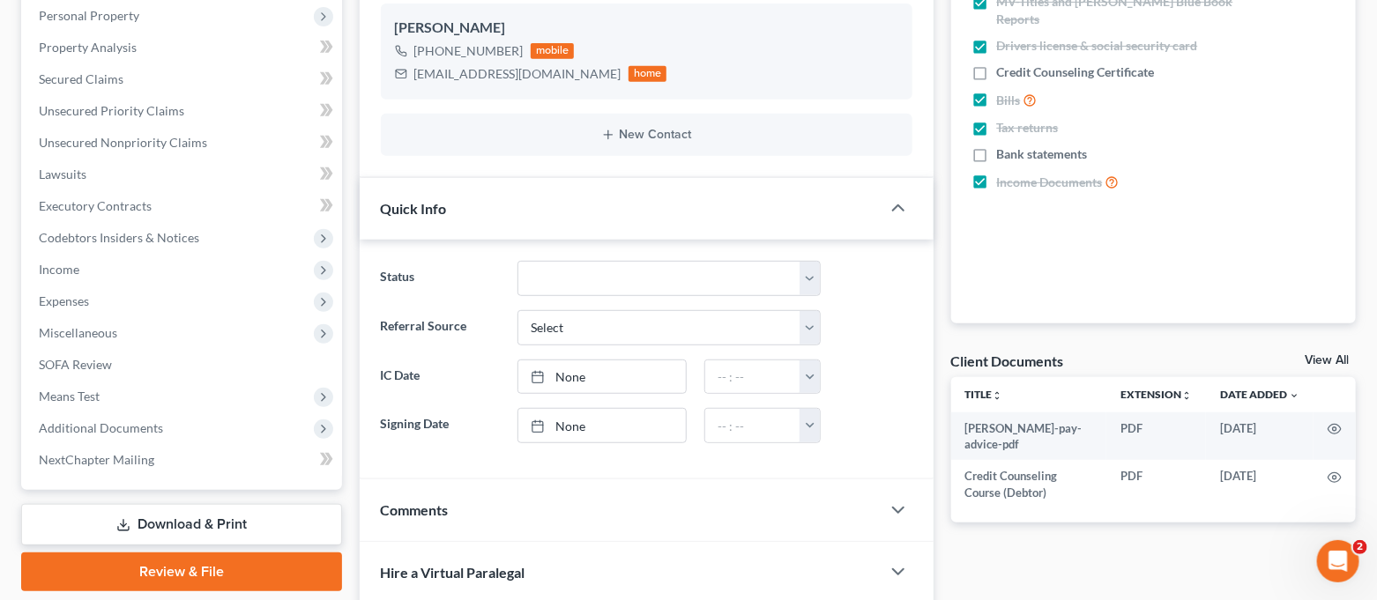
scroll to position [0, 0]
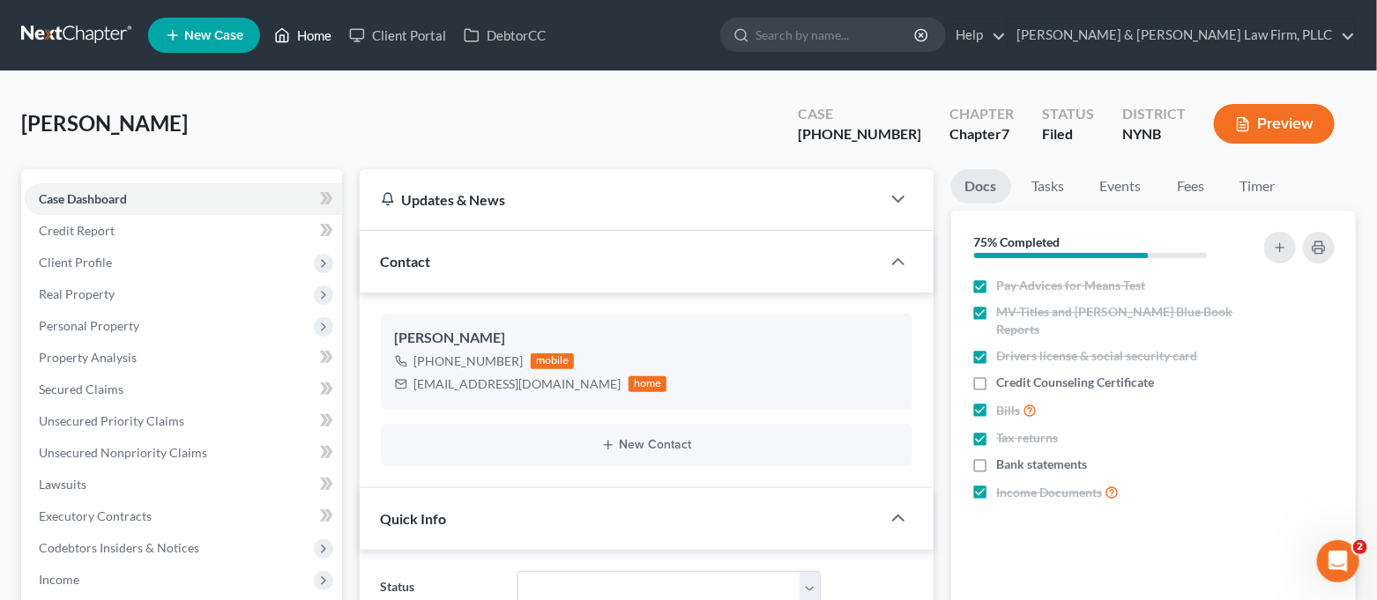
click at [299, 38] on link "Home" at bounding box center [302, 35] width 75 height 32
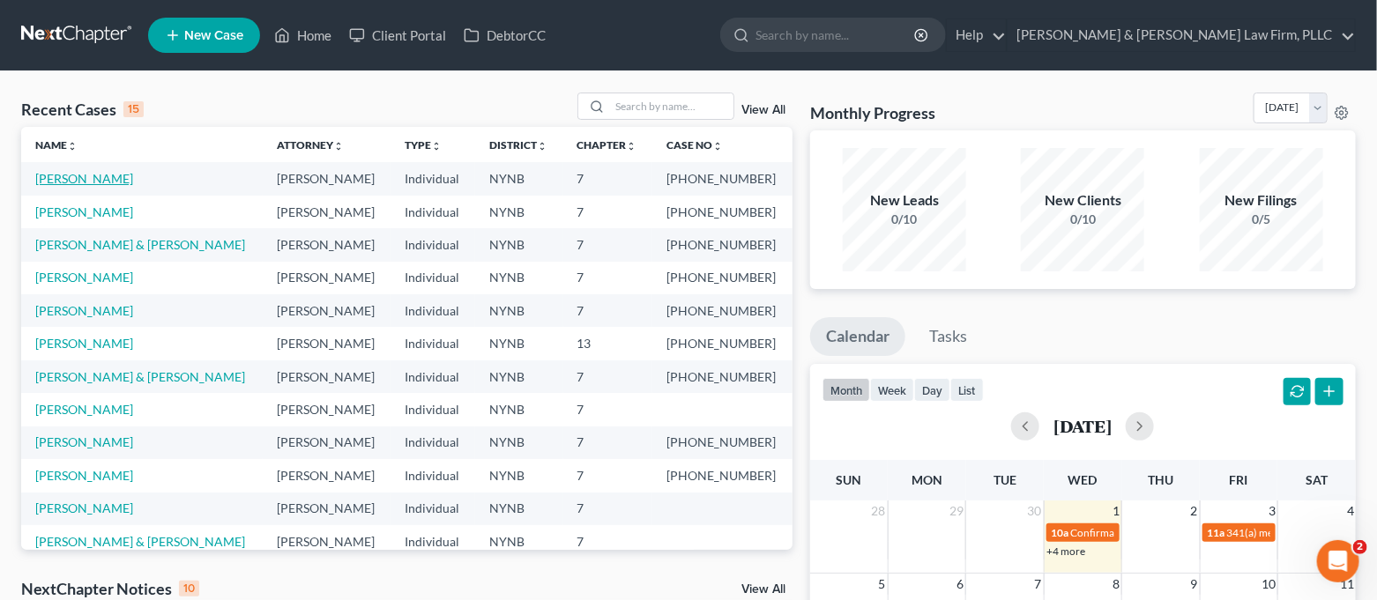
click at [83, 183] on link "[PERSON_NAME]" at bounding box center [84, 178] width 98 height 15
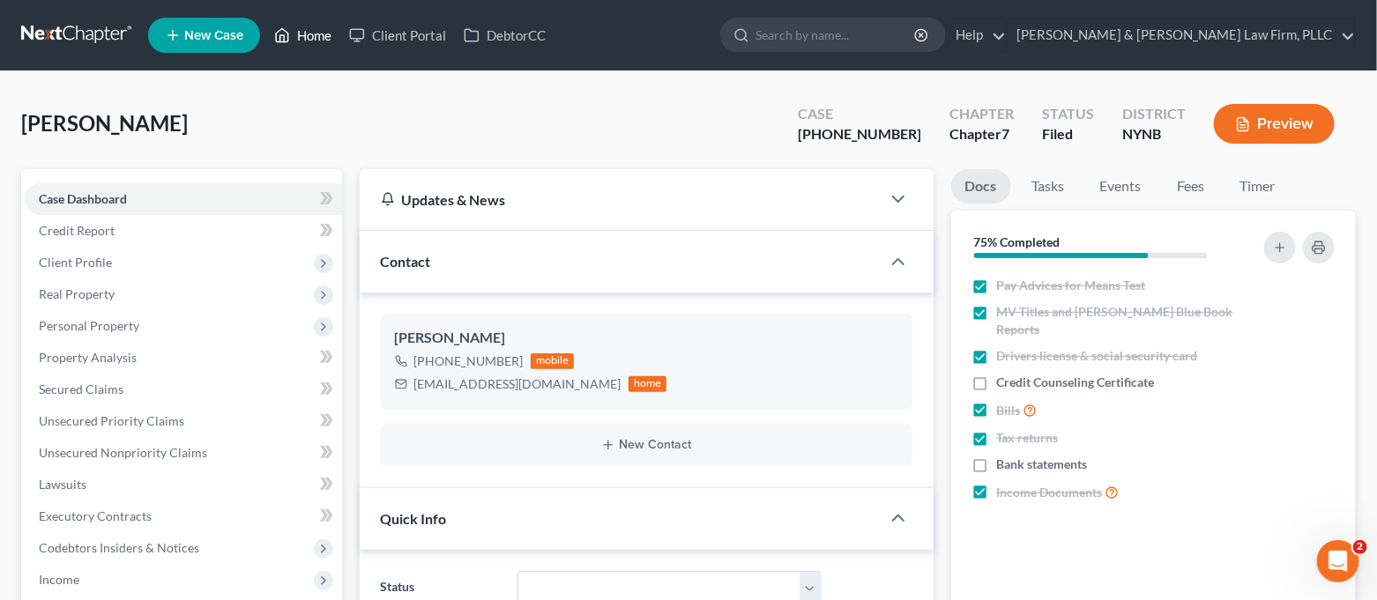
click at [303, 41] on link "Home" at bounding box center [302, 35] width 75 height 32
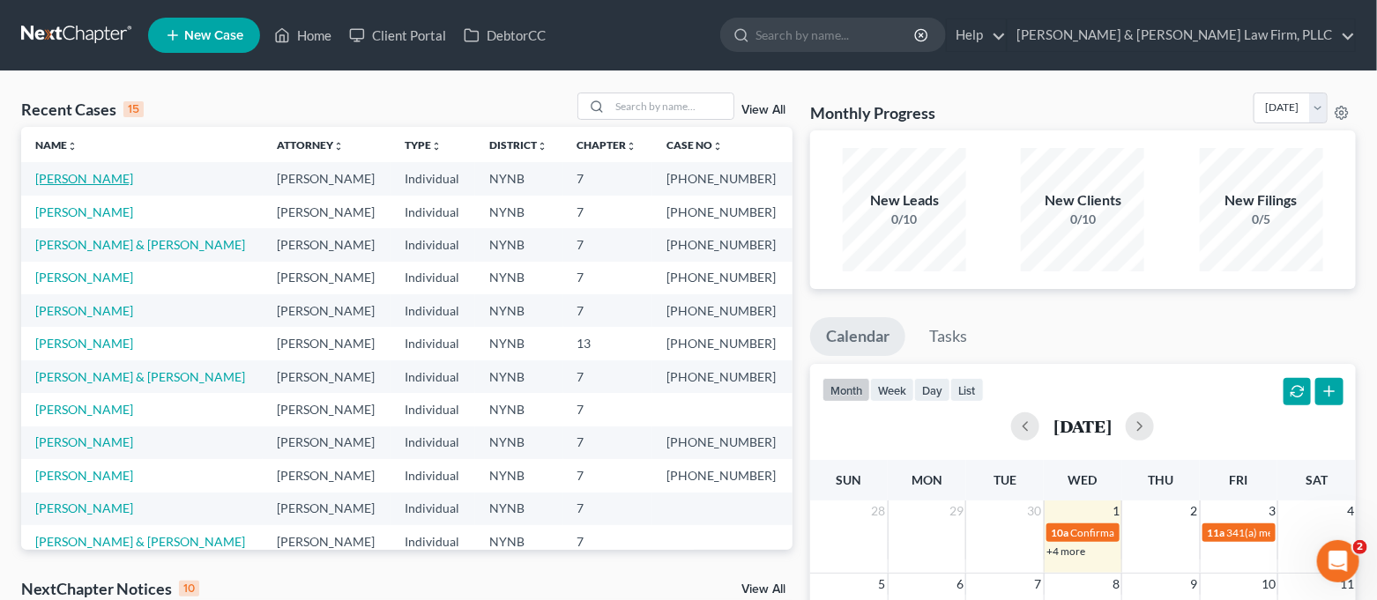
click at [64, 182] on link "[PERSON_NAME]" at bounding box center [84, 178] width 98 height 15
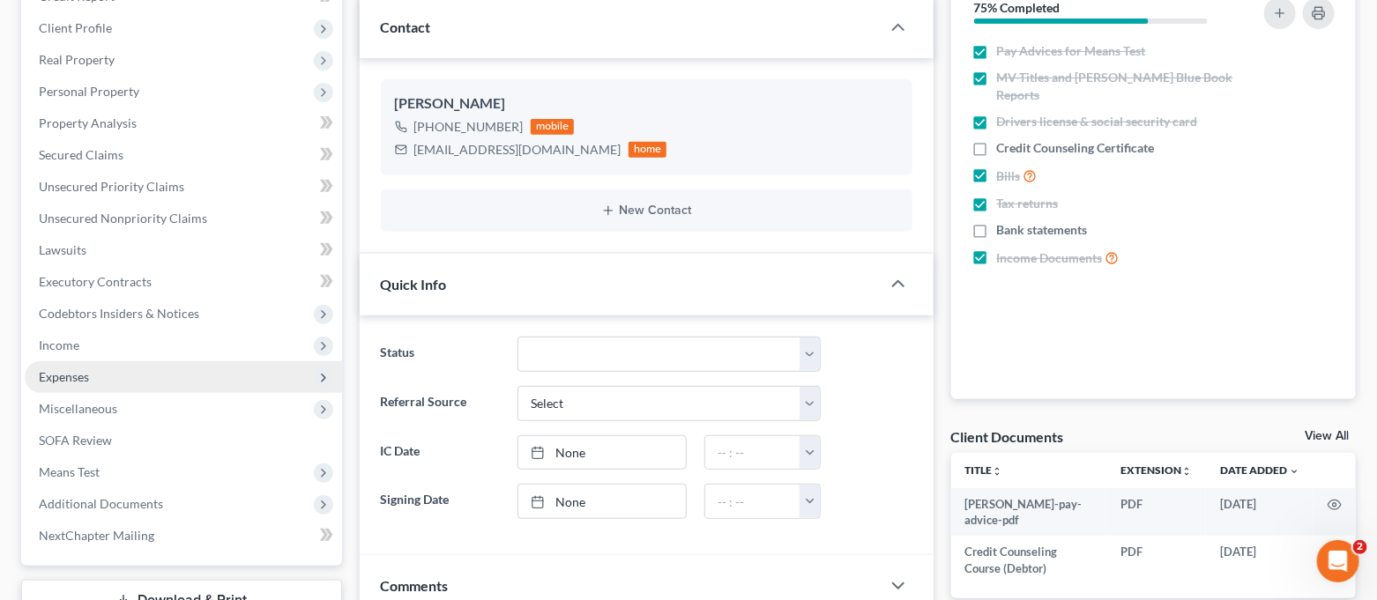
scroll to position [12491, 0]
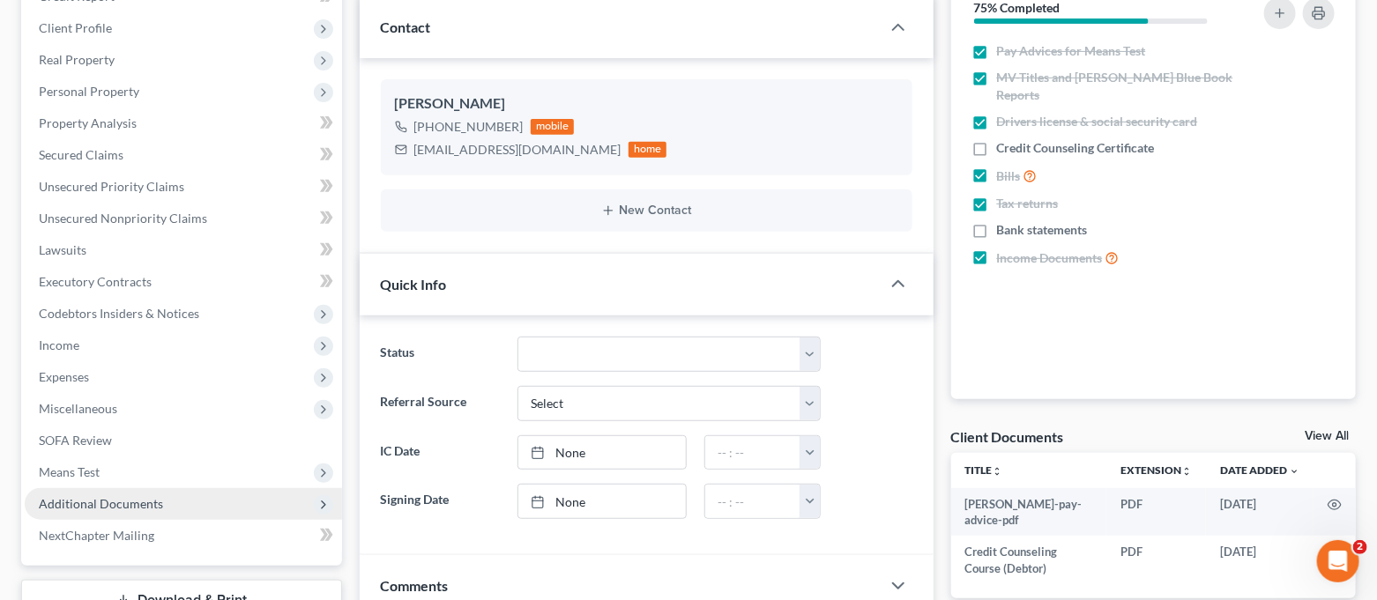
click at [132, 499] on span "Additional Documents" at bounding box center [101, 503] width 124 height 15
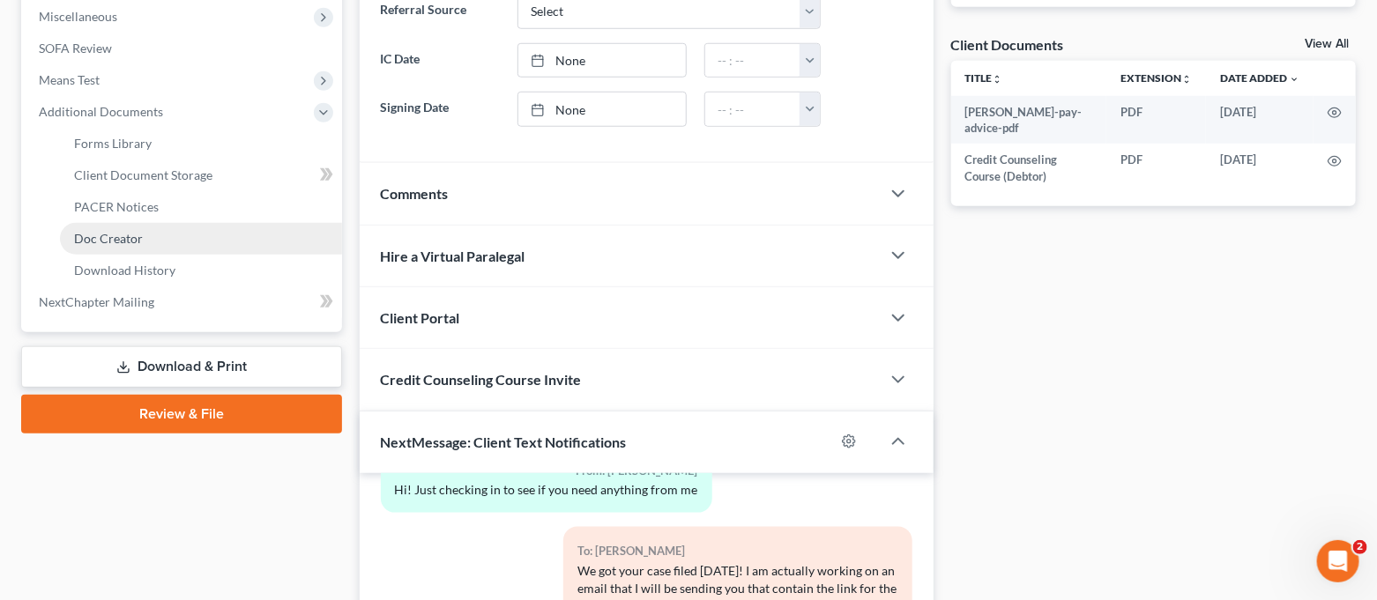
scroll to position [587, 0]
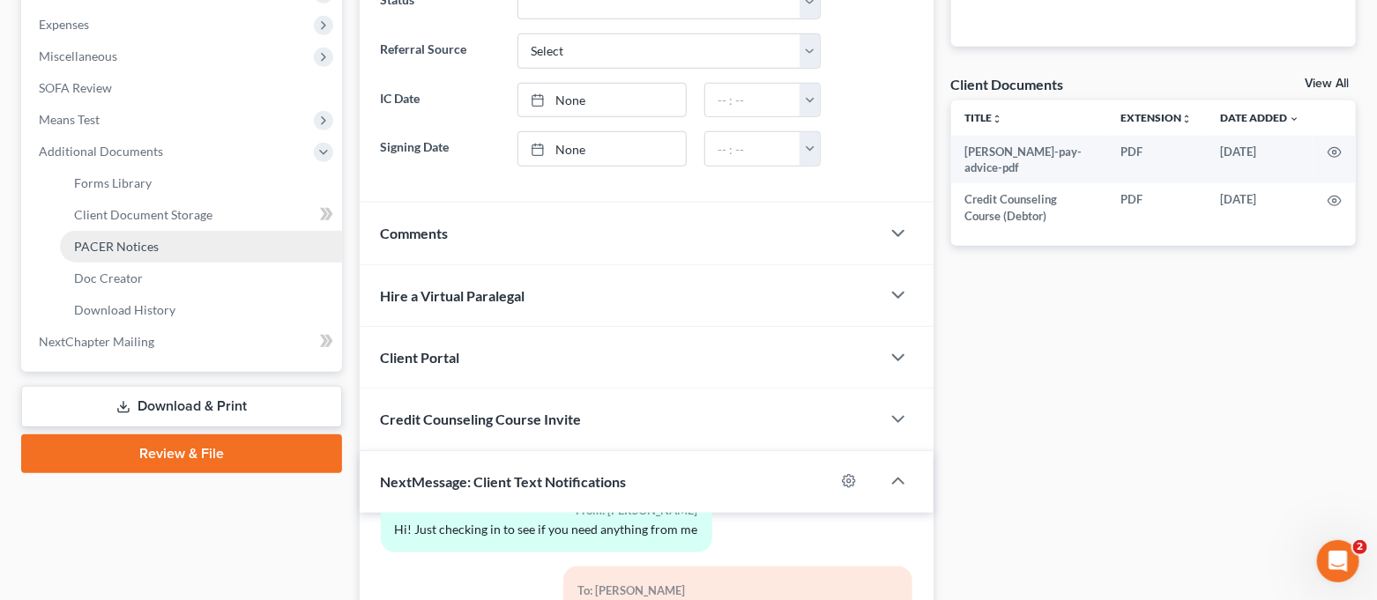
click at [191, 239] on link "PACER Notices" at bounding box center [201, 247] width 282 height 32
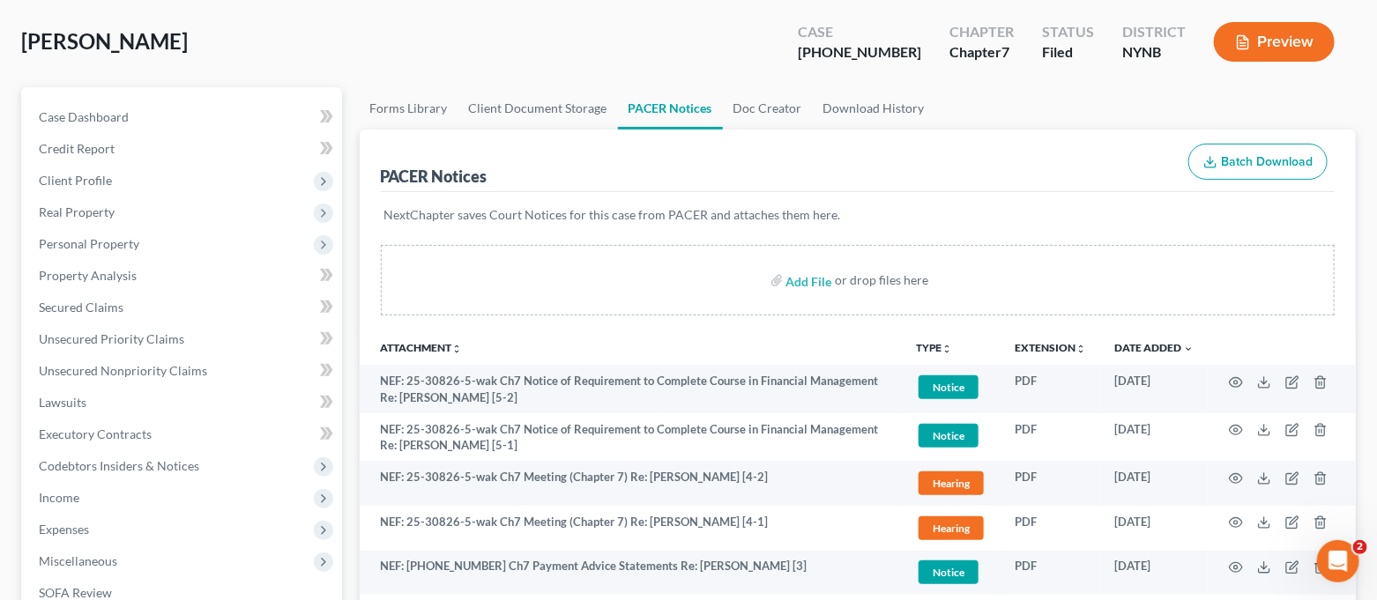
scroll to position [117, 0]
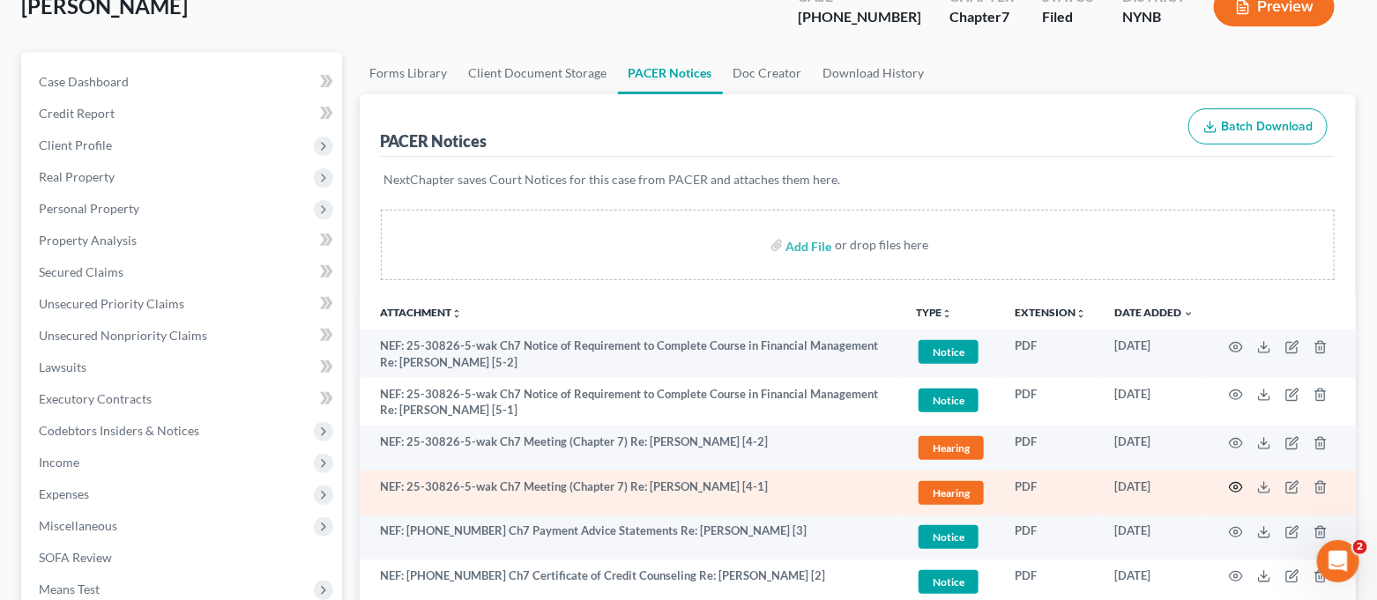
click at [1234, 486] on circle "button" at bounding box center [1236, 488] width 4 height 4
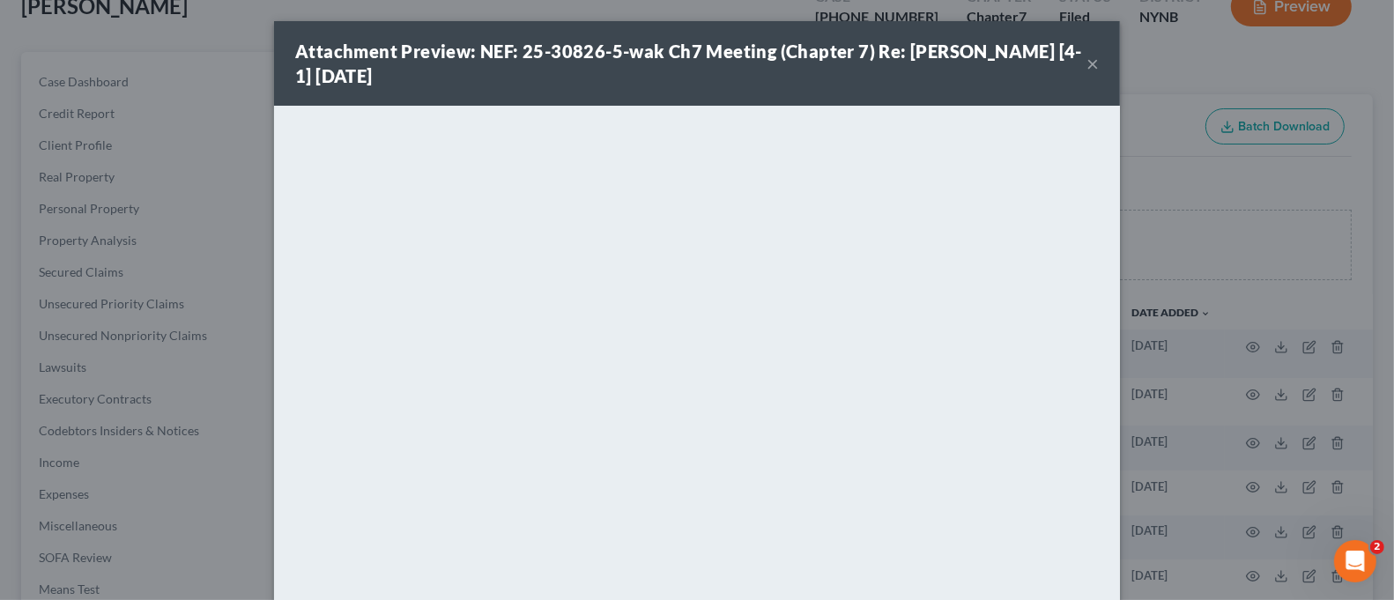
click at [1087, 66] on button "×" at bounding box center [1093, 63] width 12 height 21
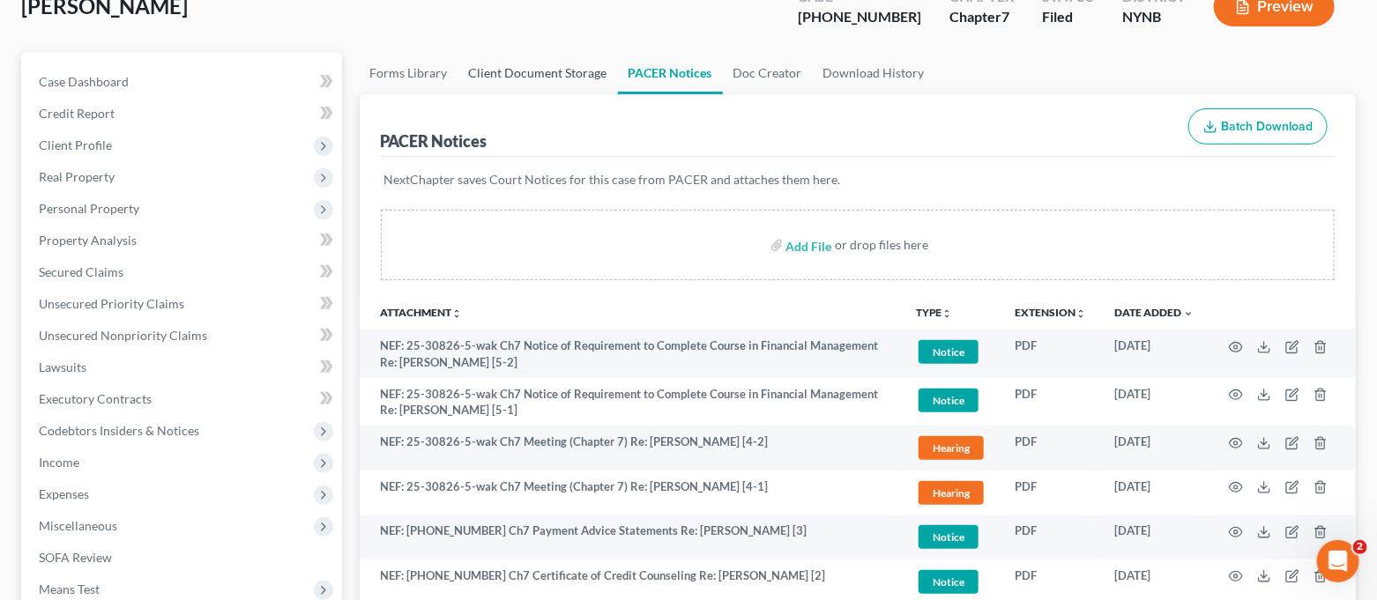
scroll to position [0, 0]
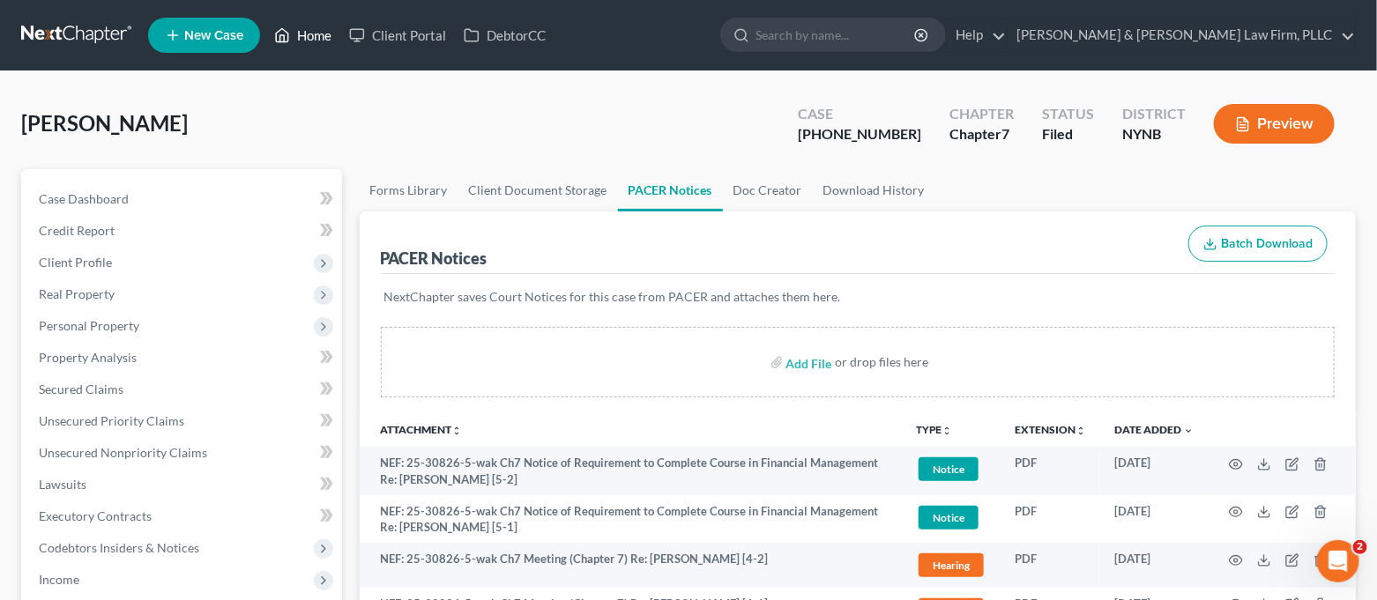
click at [305, 45] on link "Home" at bounding box center [302, 35] width 75 height 32
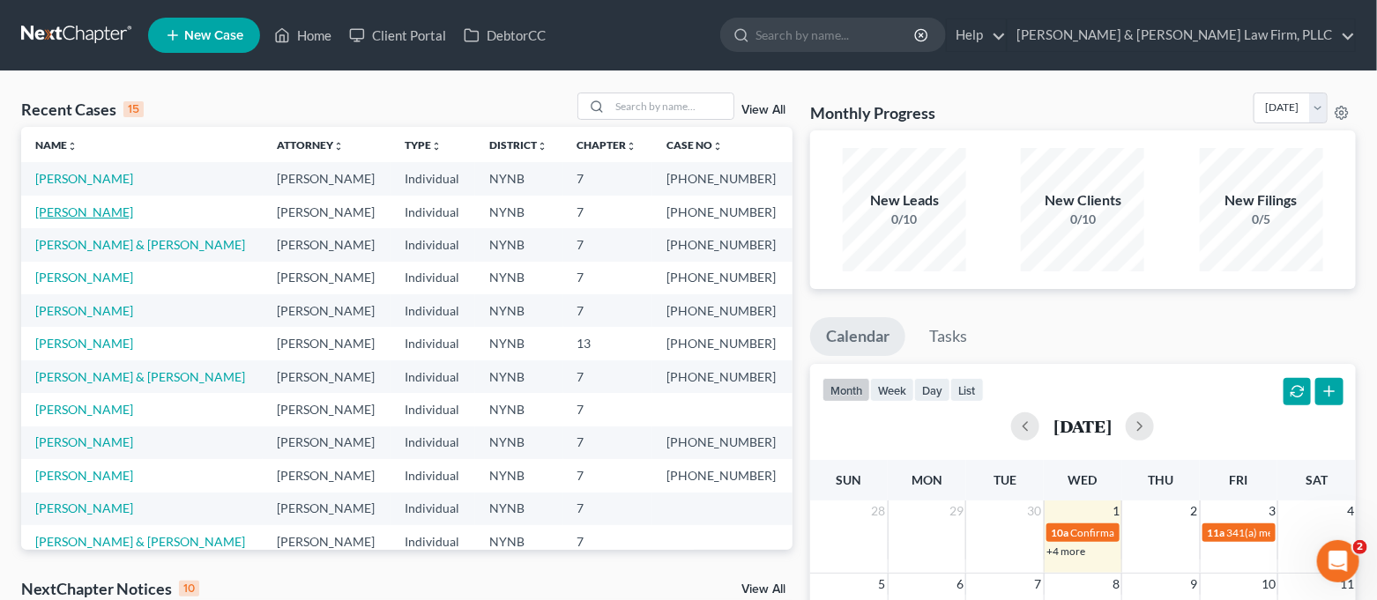
click at [60, 214] on link "[PERSON_NAME]" at bounding box center [84, 211] width 98 height 15
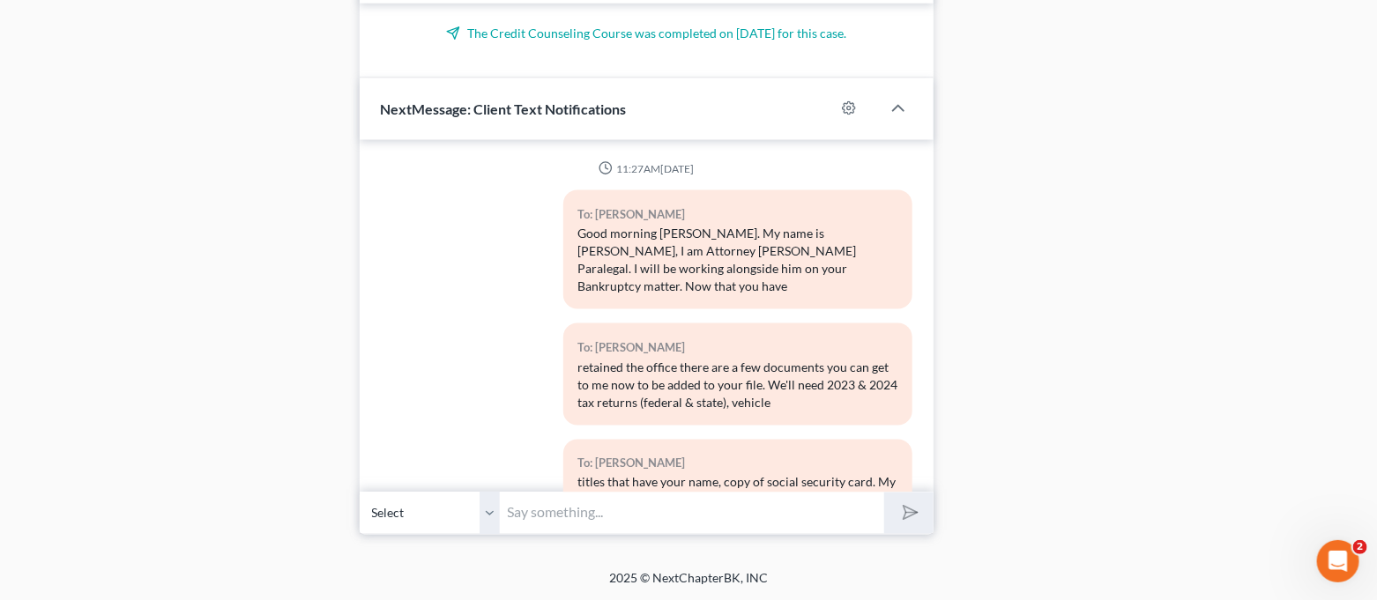
scroll to position [11011, 0]
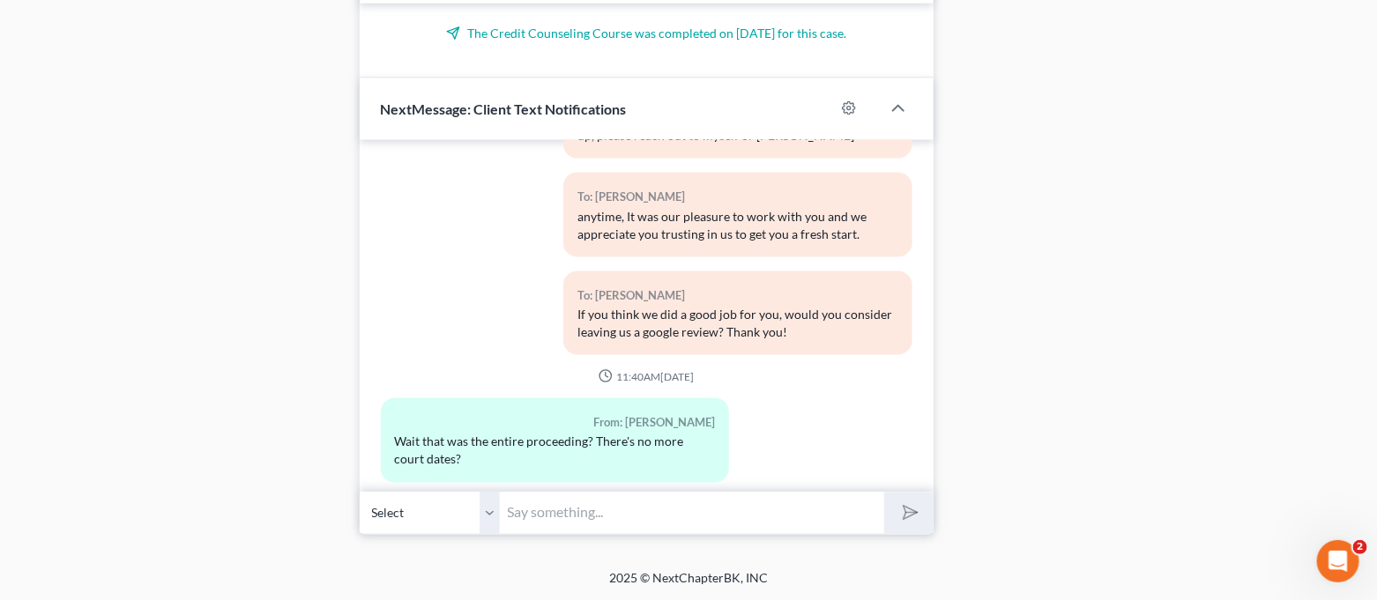
click at [694, 519] on input "text" at bounding box center [693, 513] width 384 height 43
type input "That is correct!"
click at [884, 493] on button "submit" at bounding box center [908, 513] width 48 height 41
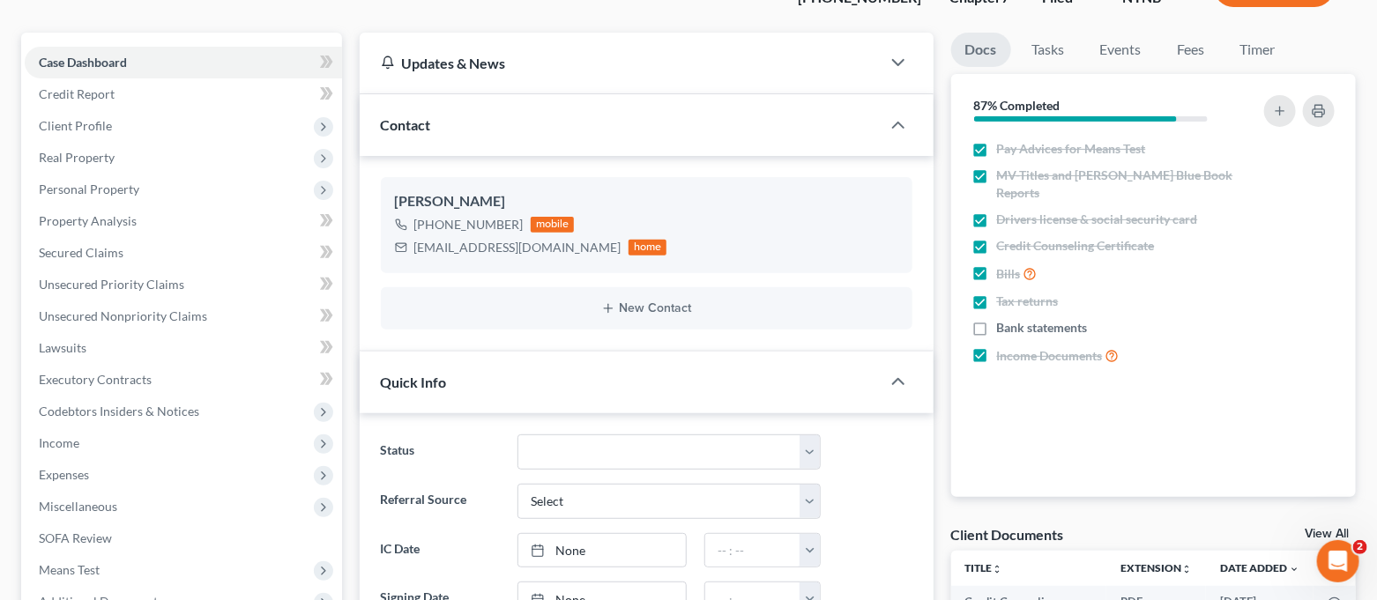
scroll to position [0, 0]
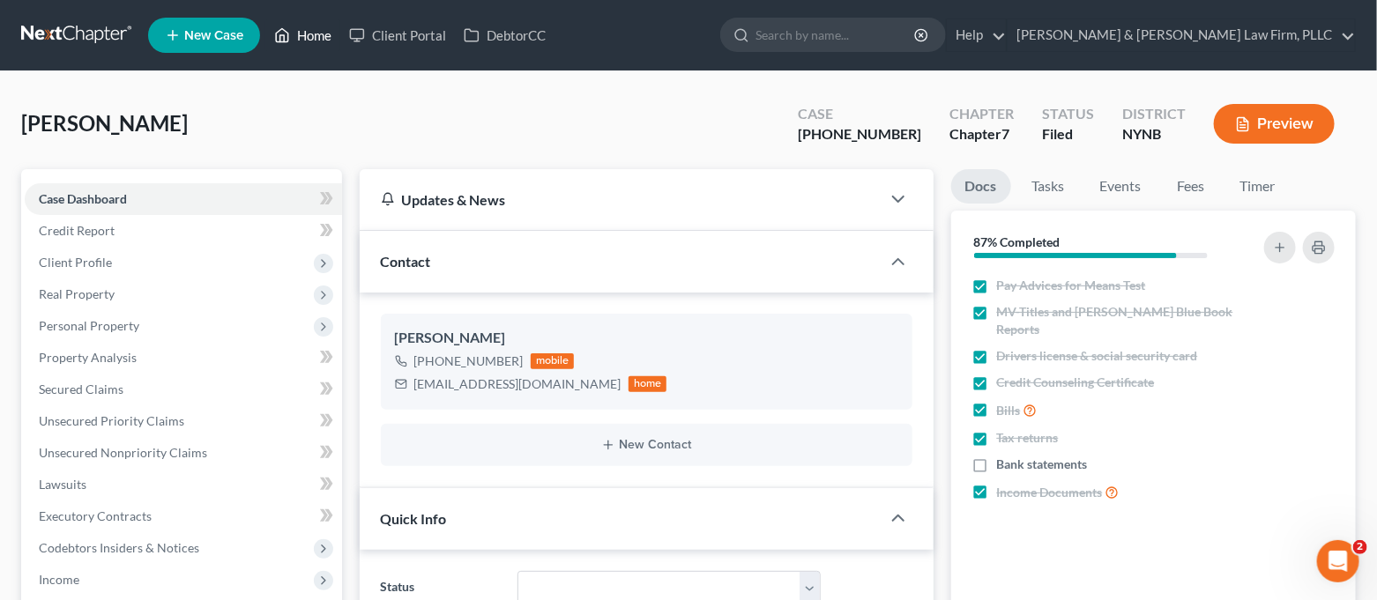
click at [285, 43] on icon at bounding box center [282, 35] width 16 height 21
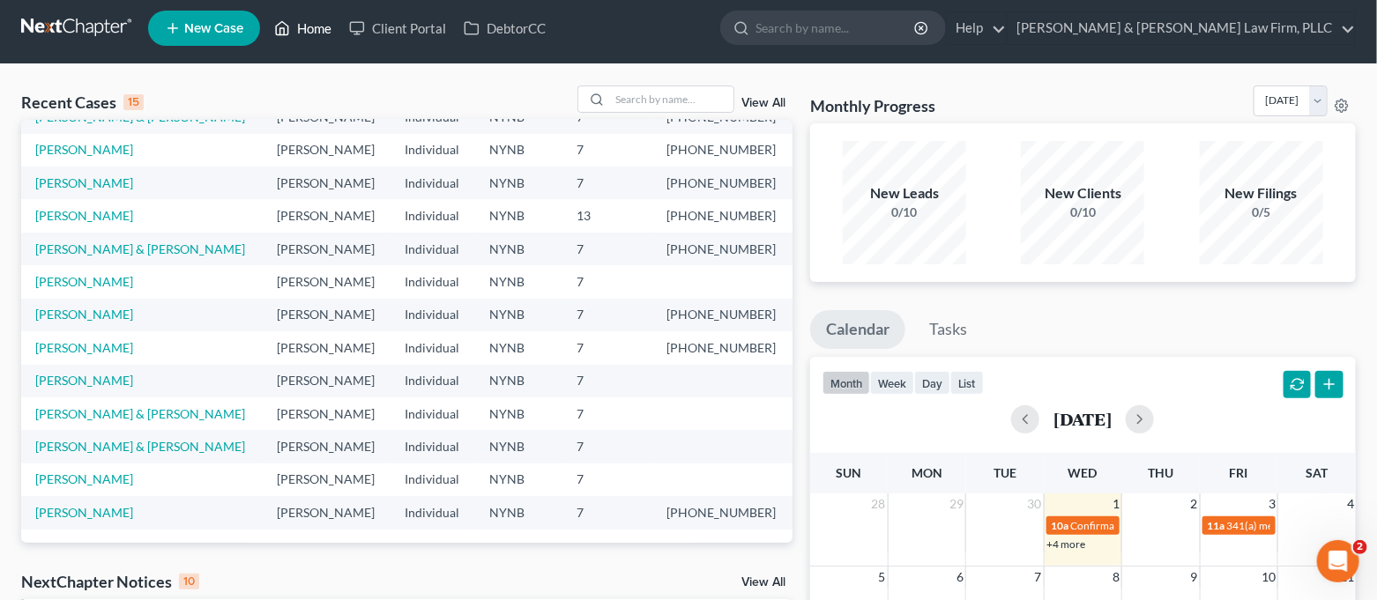
scroll to position [470, 0]
